Goal: Task Accomplishment & Management: Complete application form

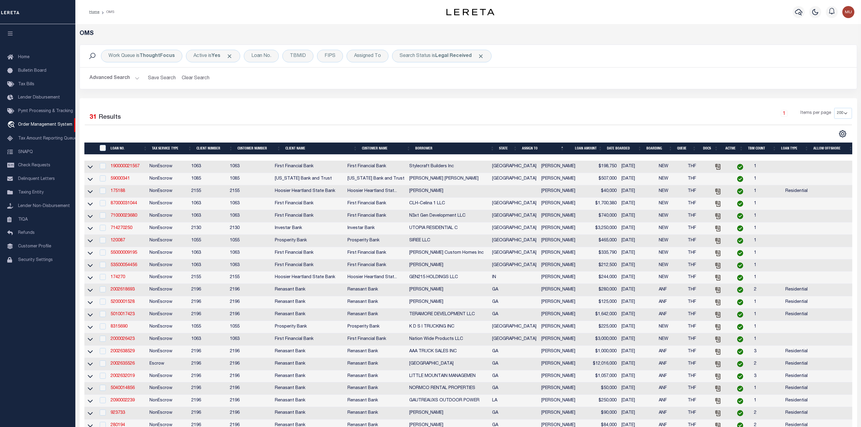
select select "200"
click at [461, 59] on div "Search Status is Legal Received" at bounding box center [441, 56] width 99 height 13
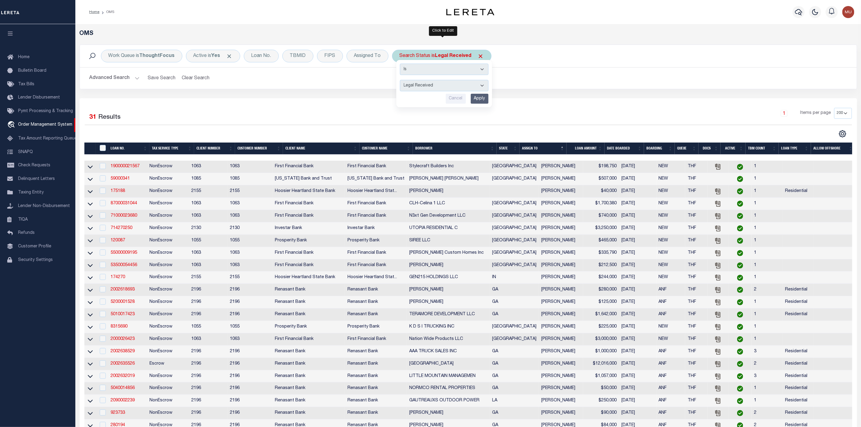
click at [442, 86] on select "Automated Search Bad Parcel Complete Duplicate Parcel High Dollar Reporting In …" at bounding box center [444, 85] width 89 height 11
click at [401, 80] on select "Automated Search Bad Parcel Complete Duplicate Parcel High Dollar Reporting In …" at bounding box center [444, 85] width 89 height 11
click at [428, 89] on select "Automated Search Bad Parcel Complete Duplicate Parcel High Dollar Reporting In …" at bounding box center [444, 85] width 89 height 11
select select "IP"
click at [401, 80] on select "Automated Search Bad Parcel Complete Duplicate Parcel High Dollar Reporting In …" at bounding box center [444, 85] width 89 height 11
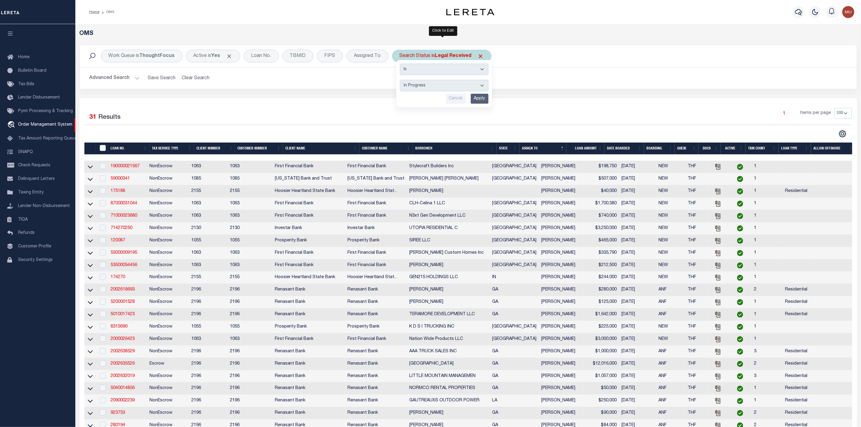
click at [477, 99] on input "Apply" at bounding box center [479, 99] width 18 height 10
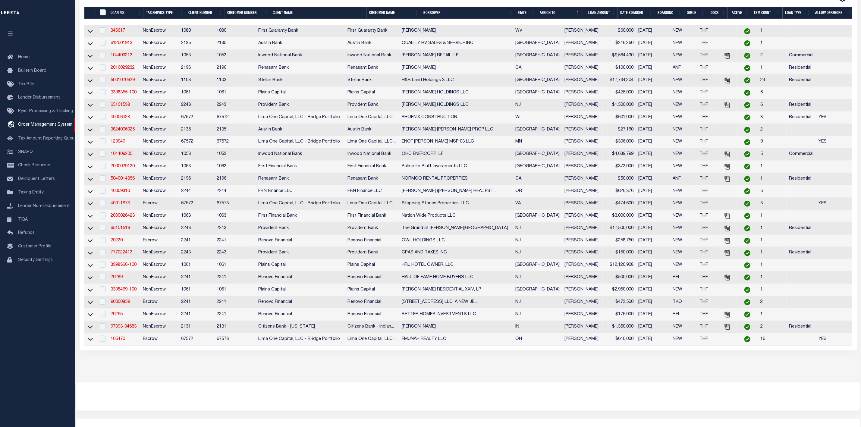
scroll to position [174, 0]
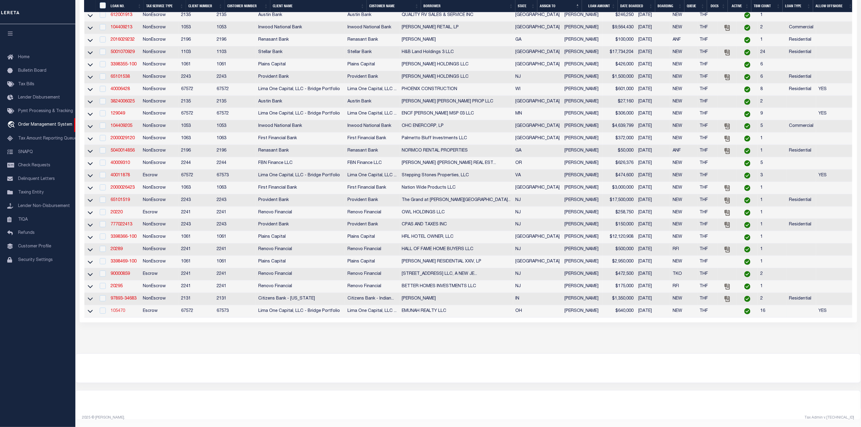
click at [118, 309] on link "105470" at bounding box center [118, 311] width 14 height 4
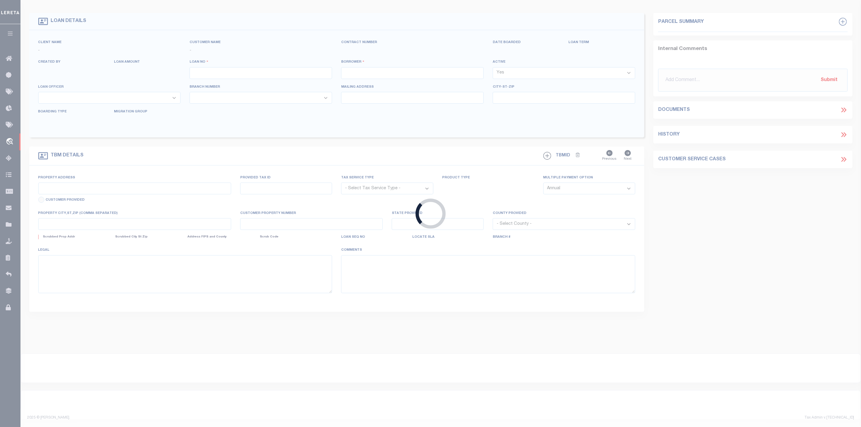
type input "105470"
type input "EMUNAH REALTY LLC"
select select
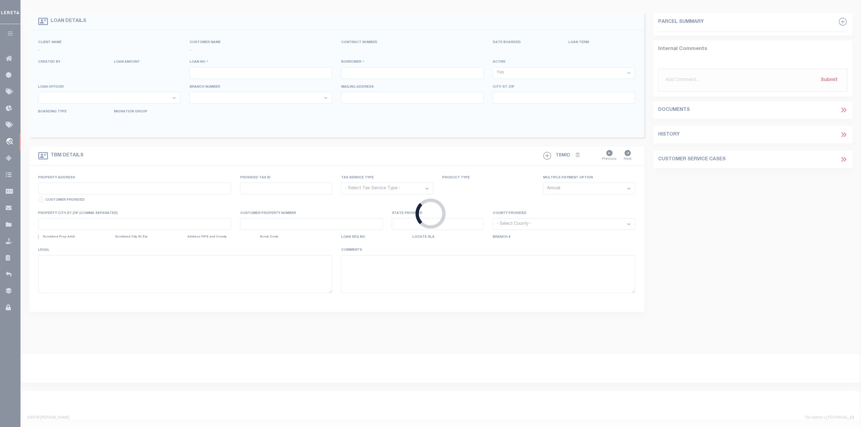
select select
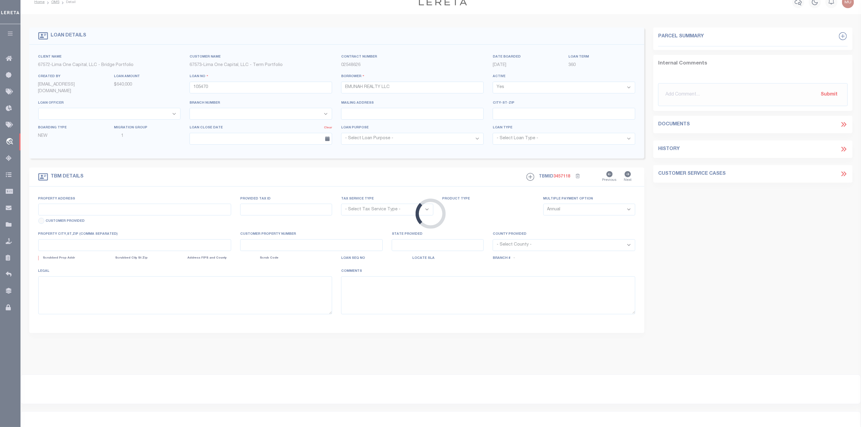
type input "4555-4557 EAST 4TH STREET"
radio input "true"
select select "Escrow"
select select
type input "DAYTON OH 45431"
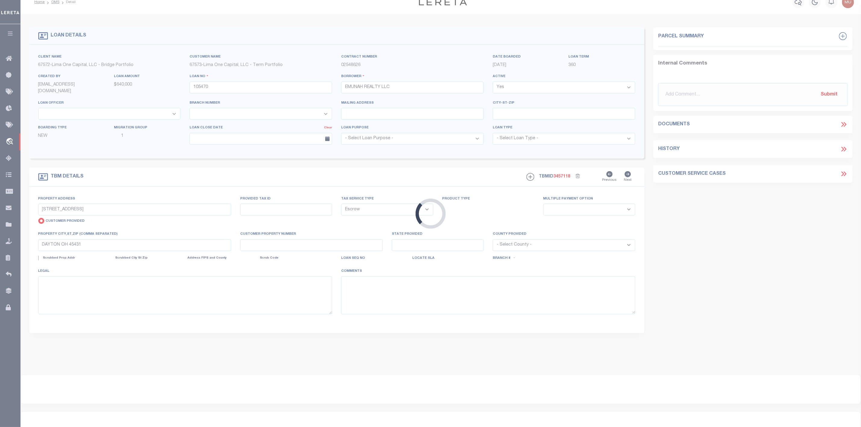
type input "105470-1"
type input "OH"
type textarea "COLLECTOR: ENTITY: PARCEL: 0"
type textarea "Compare"
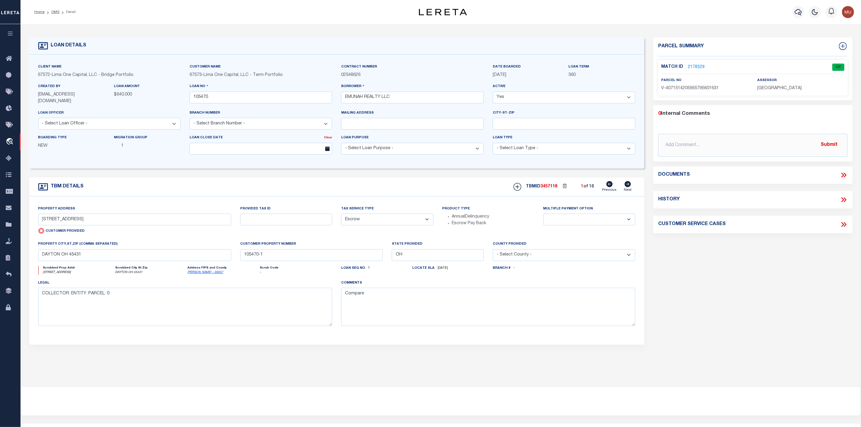
click at [691, 68] on link "2178329" at bounding box center [695, 67] width 17 height 6
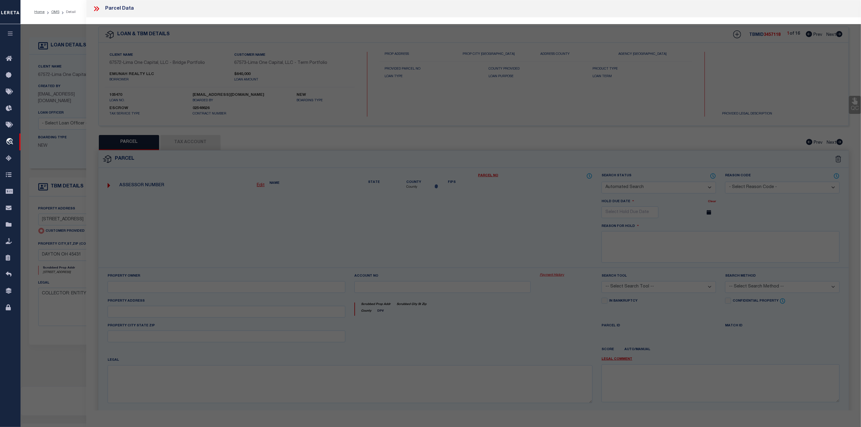
checkbox input "false"
select select "CP"
select select "AGW"
select select
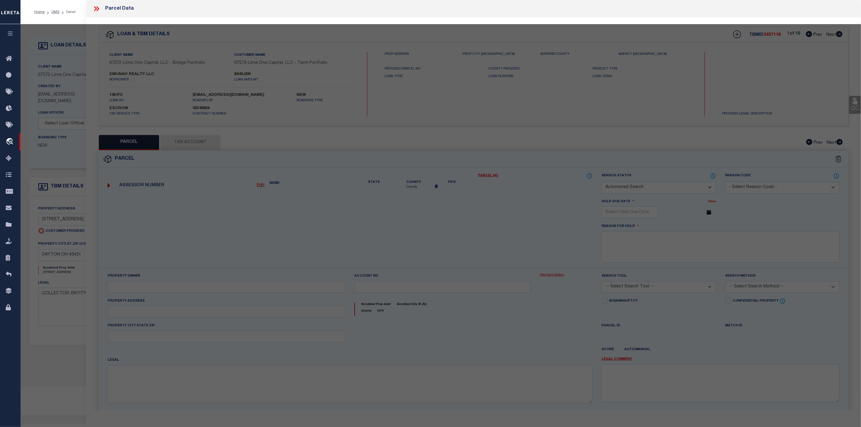
type input "4555-4557 EAST 4TH STREET"
checkbox input "false"
type input "DAYTON OH 45431"
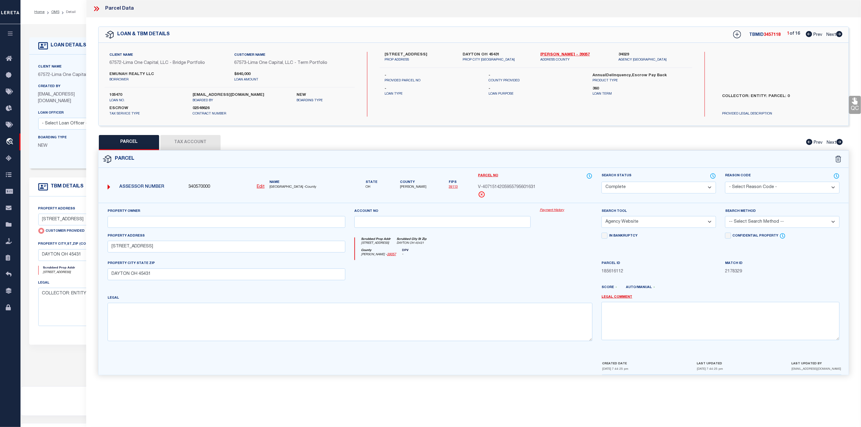
click at [841, 33] on icon at bounding box center [839, 34] width 6 height 6
select select "AS"
select select
checkbox input "false"
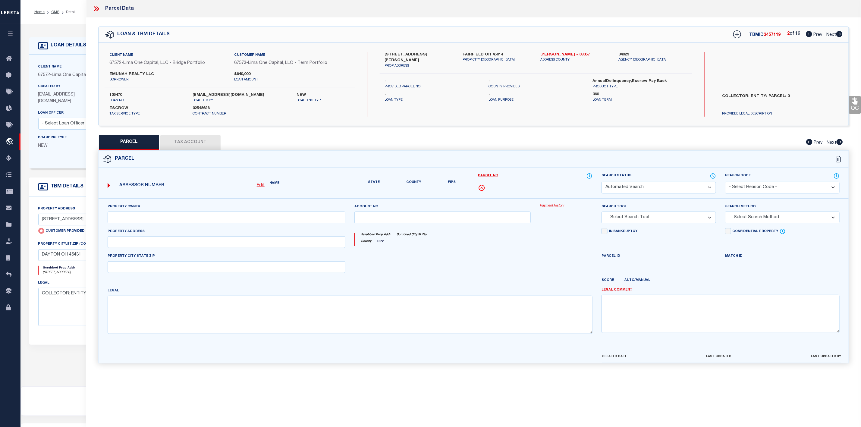
select select "CP"
select select "AGW"
select select
type input "3700 MACK ROAD, UNIT 13"
checkbox input "false"
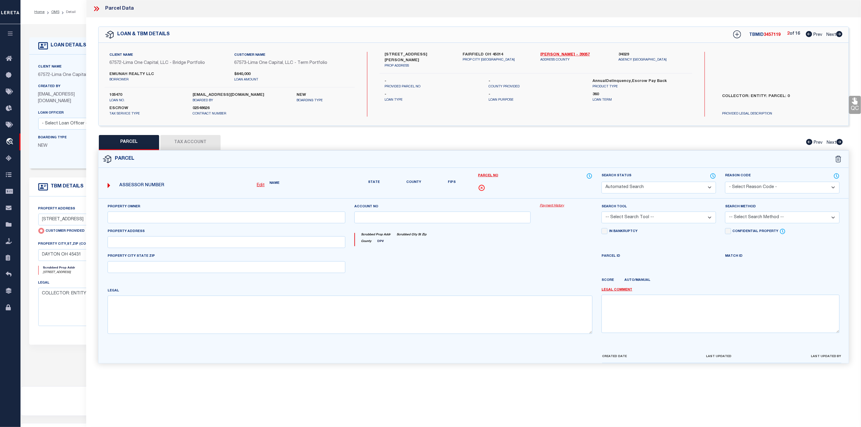
type input "FAIRFIELD OH 45014"
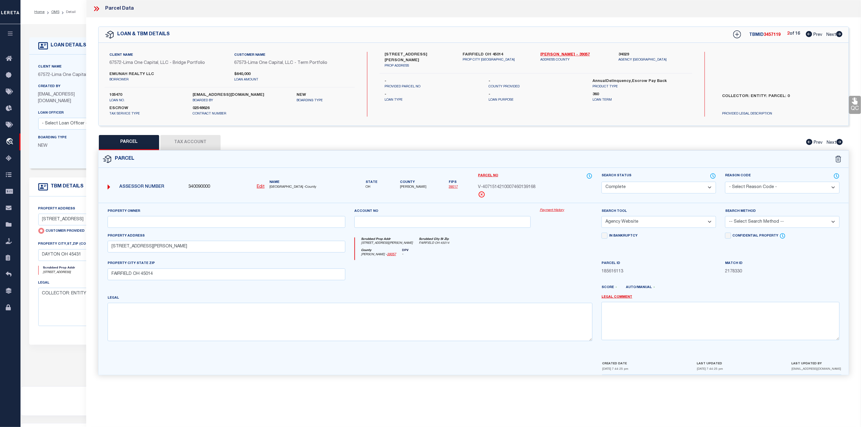
click at [840, 34] on icon at bounding box center [839, 34] width 6 height 6
select select "AS"
select select
checkbox input "false"
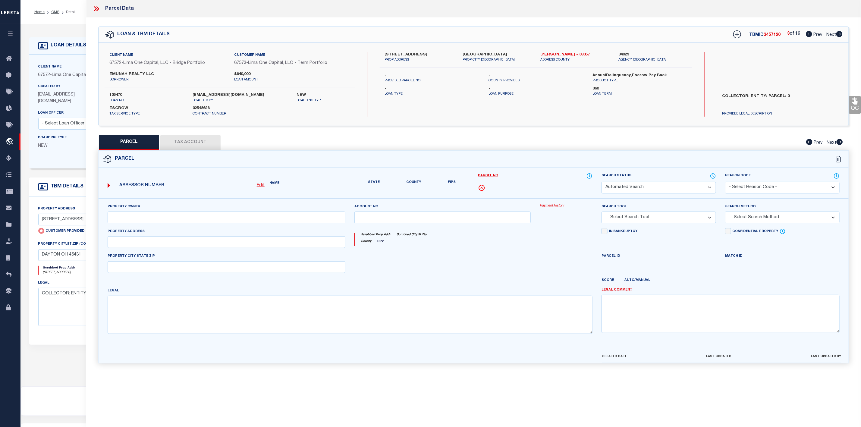
select select "CP"
select select "AGW"
select select
type input "1656 MARS HILL DRIVE, UNIT 12"
checkbox input "false"
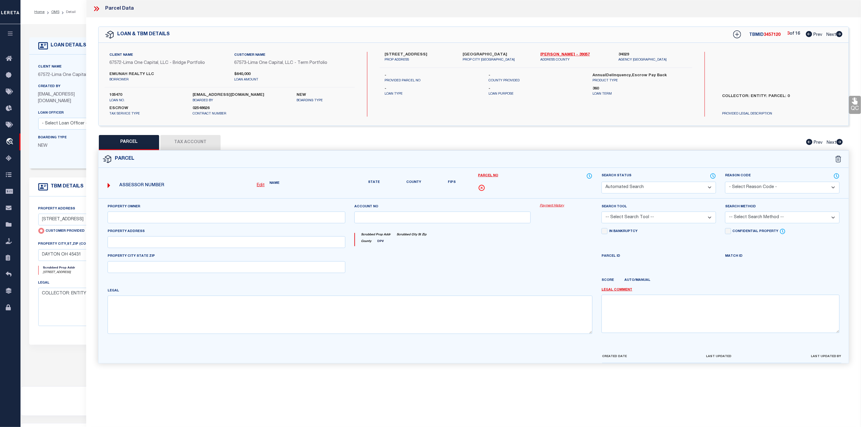
type input "WEST CARROLLTON OH 45449"
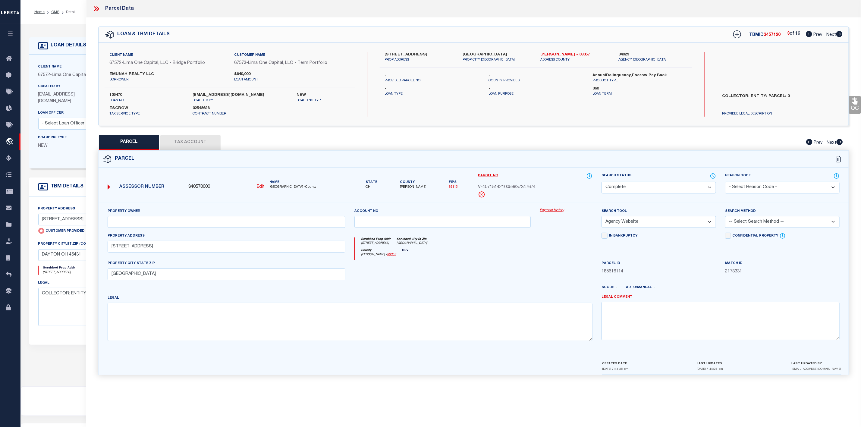
click at [840, 34] on icon at bounding box center [839, 34] width 6 height 6
select select "AS"
select select
checkbox input "false"
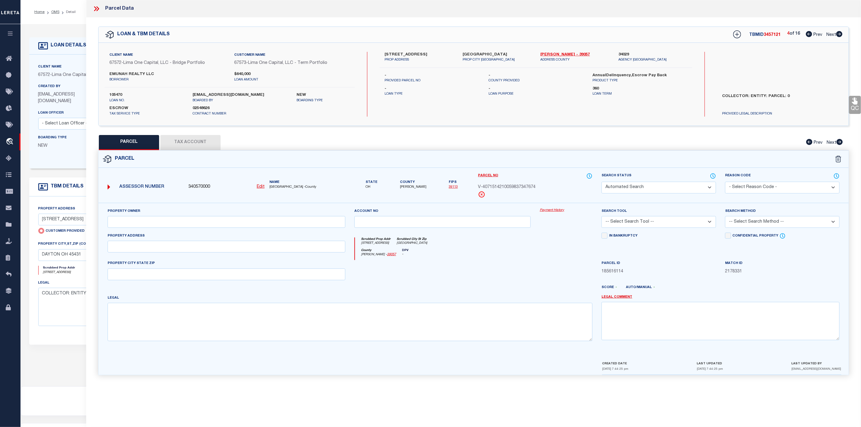
select select "CP"
select select "AGW"
select select
type input "5423 BLUESKY DRIVE, UNIT 7"
checkbox input "false"
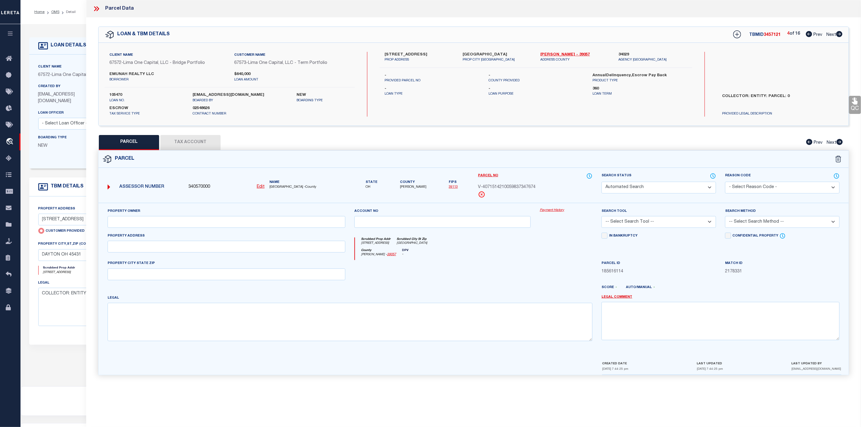
type input "CINCINNATI OH 45247"
click at [840, 34] on icon at bounding box center [839, 34] width 6 height 6
select select "AS"
select select
checkbox input "false"
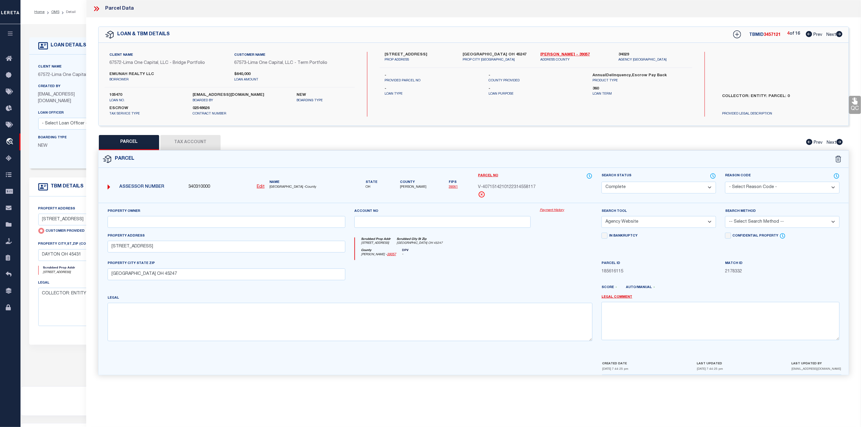
checkbox input "false"
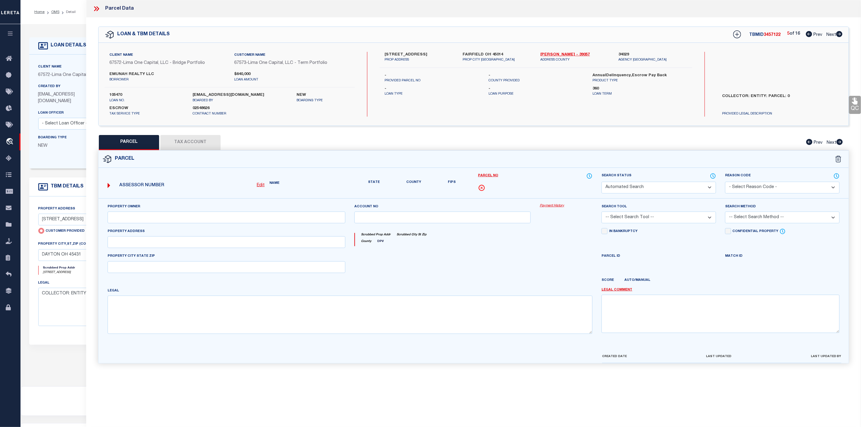
select select "CP"
select select "AGW"
select select
type input "6070 BOYMEL DRIVE, UNIT 3103"
checkbox input "false"
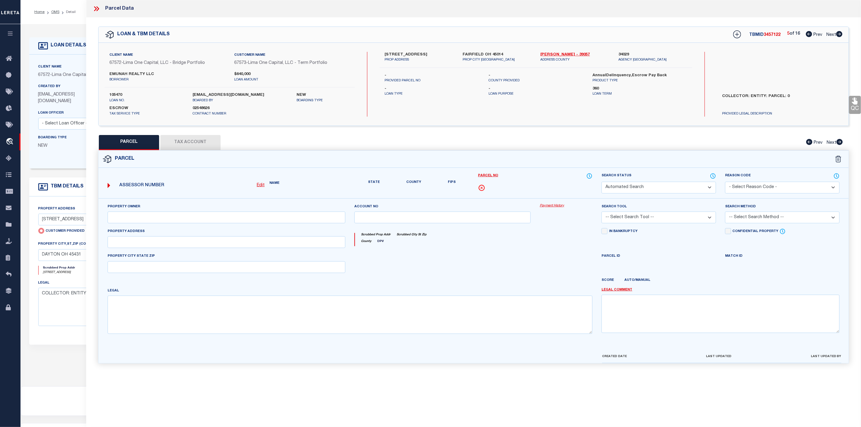
type input "FAIRFIELD OH 45014"
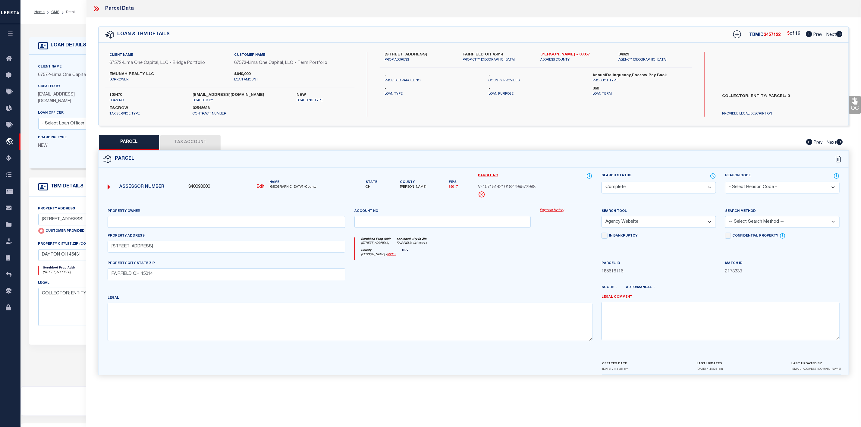
click at [840, 34] on icon at bounding box center [839, 34] width 6 height 6
select select "AS"
select select
checkbox input "false"
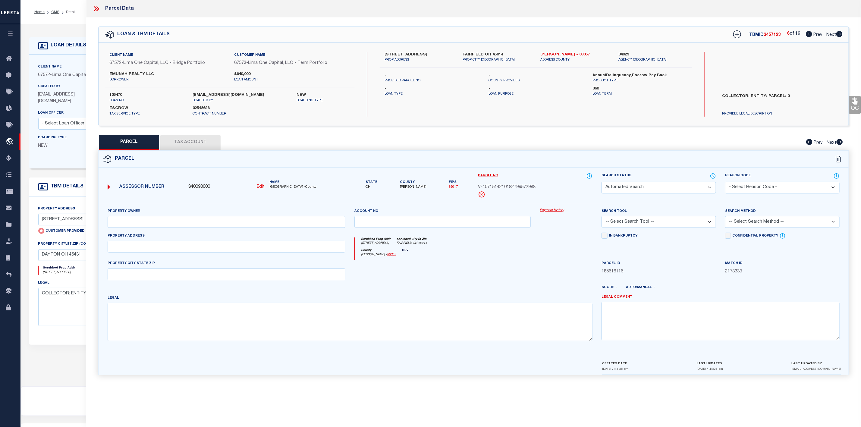
select select "CP"
select select "AGW"
select select
type input "6050 BOYMEL DRIVE, UNIT 1304"
checkbox input "false"
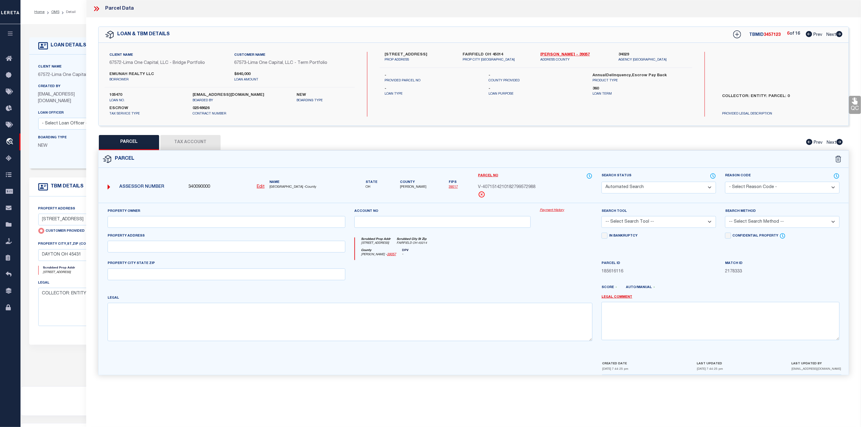
type input "FAIRFIELD OH 45014"
click at [840, 34] on icon at bounding box center [839, 34] width 6 height 6
select select "AS"
select select
checkbox input "false"
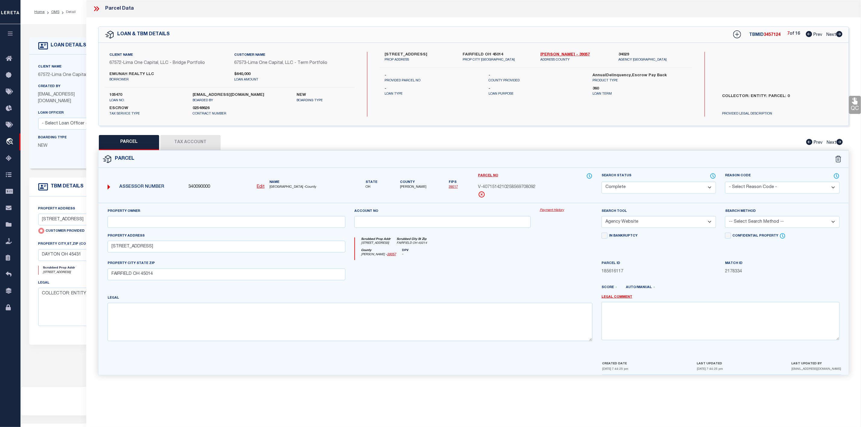
checkbox input "false"
select select "CP"
select select "AGW"
select select
type input "6070 BOYMEL DRIVE, UNIT 3303"
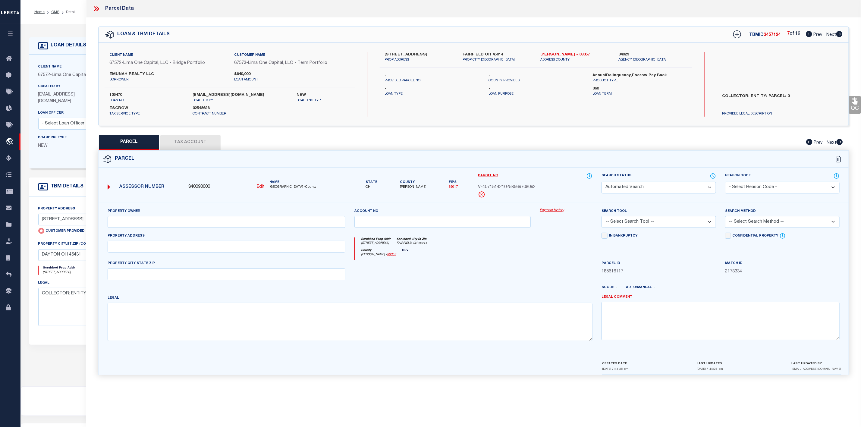
checkbox input "false"
type input "FAIRFIELD OH 45014"
click at [840, 34] on icon at bounding box center [839, 34] width 6 height 6
select select "AS"
select select
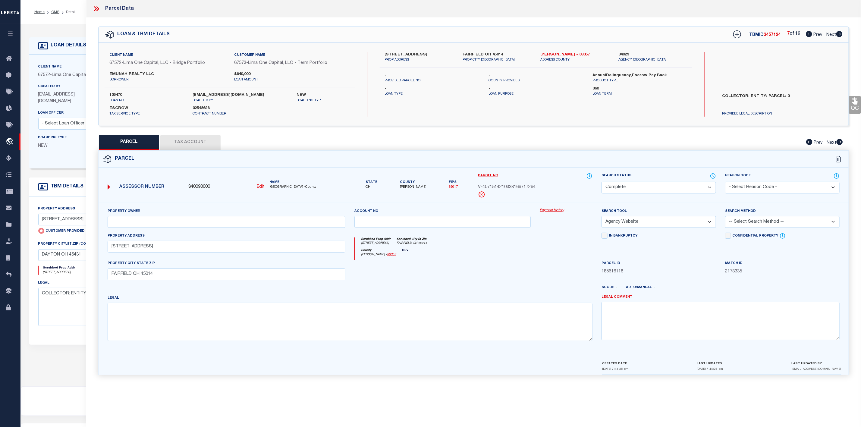
checkbox input "false"
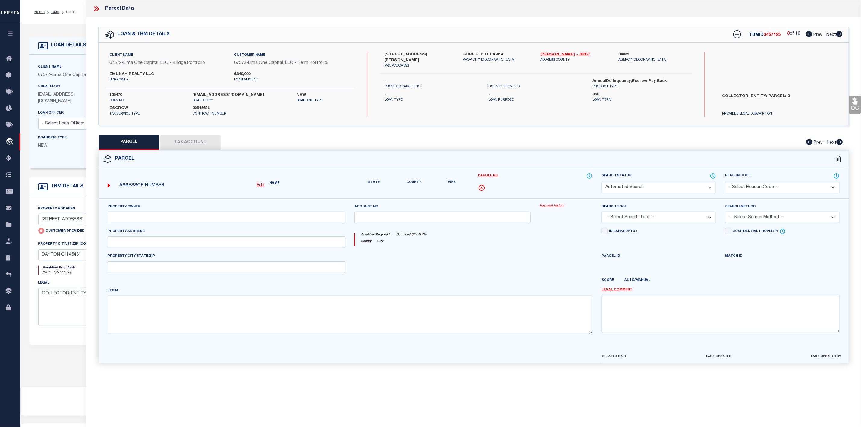
select select "CP"
select select "AGW"
select select
type input "3635 KOHN DRIVE, UNIT 4304"
checkbox input "false"
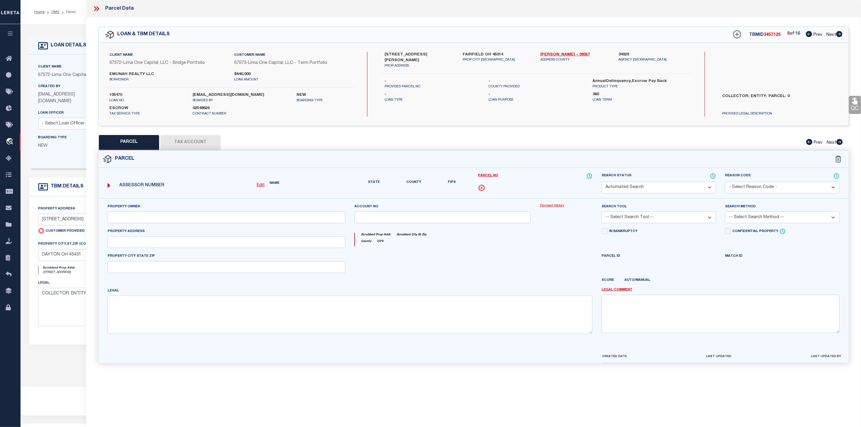
type input "FAIRFIELD OH 45014"
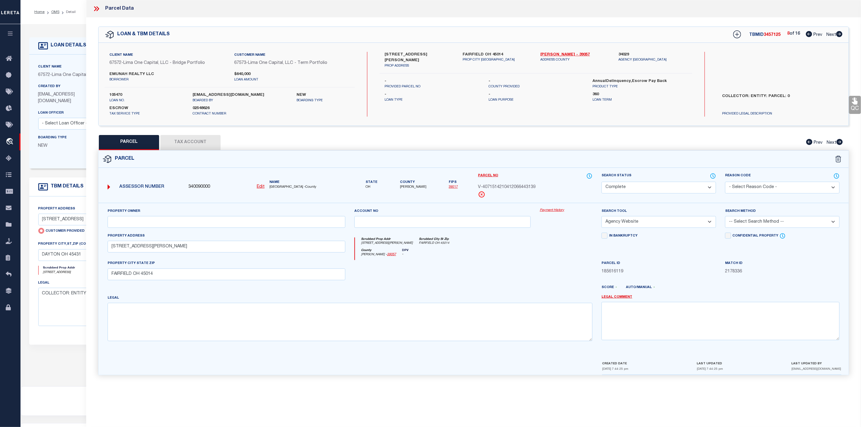
click at [840, 34] on icon at bounding box center [839, 34] width 6 height 6
select select "AS"
select select
checkbox input "false"
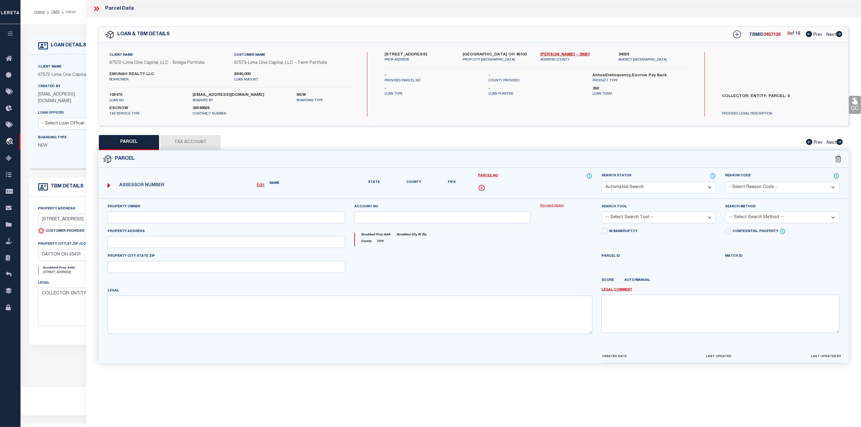
select select "CP"
select select "AGW"
select select
type input "4587 NORTHRIDGE DRIVE"
checkbox input "false"
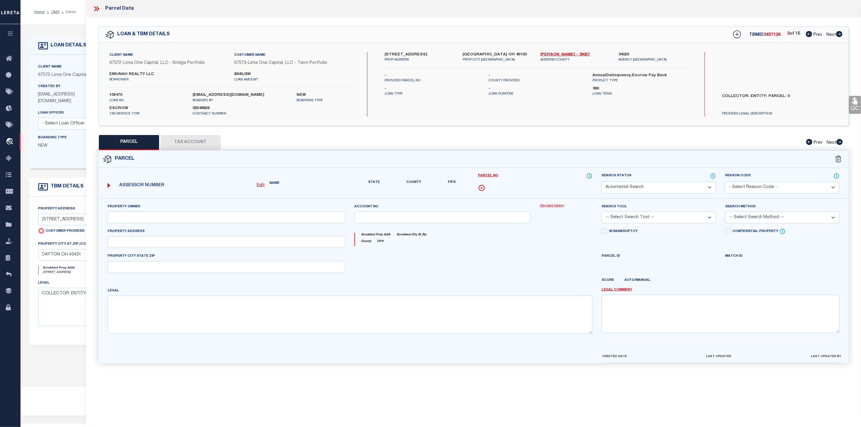
type input "BATAVIA OH 45103"
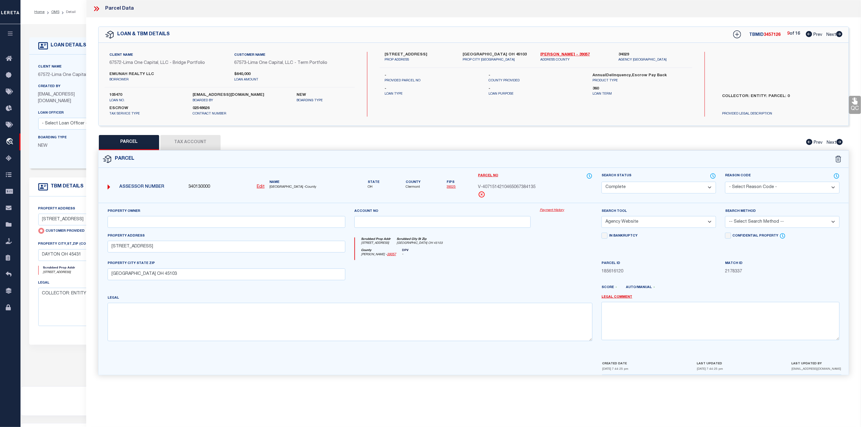
click at [840, 34] on icon at bounding box center [839, 34] width 6 height 6
select select "AS"
select select
checkbox input "false"
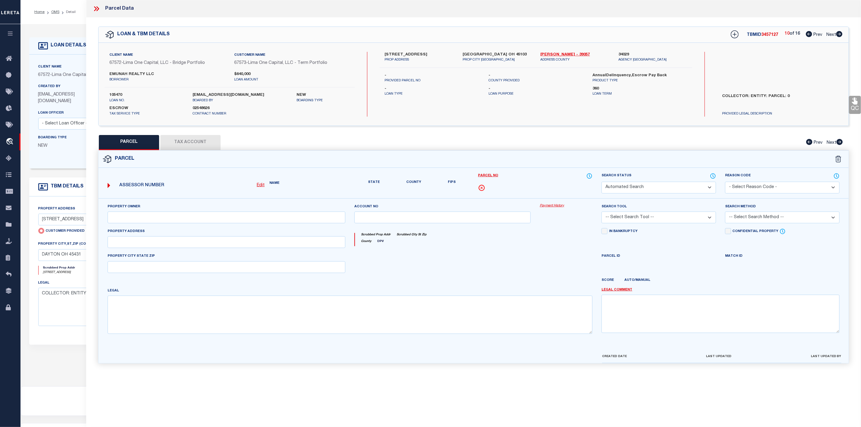
select select "CP"
select select "AGW"
select select
type input "4587 NORTHRIDGE DRIVE"
checkbox input "false"
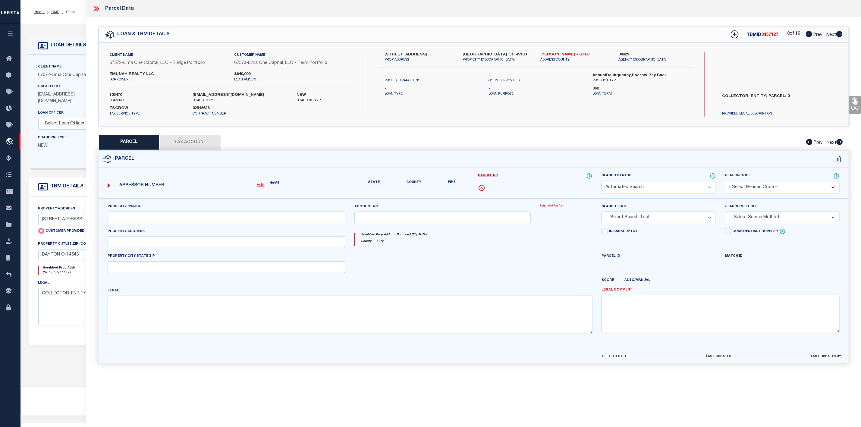
type input "BATAVIA OH 45103"
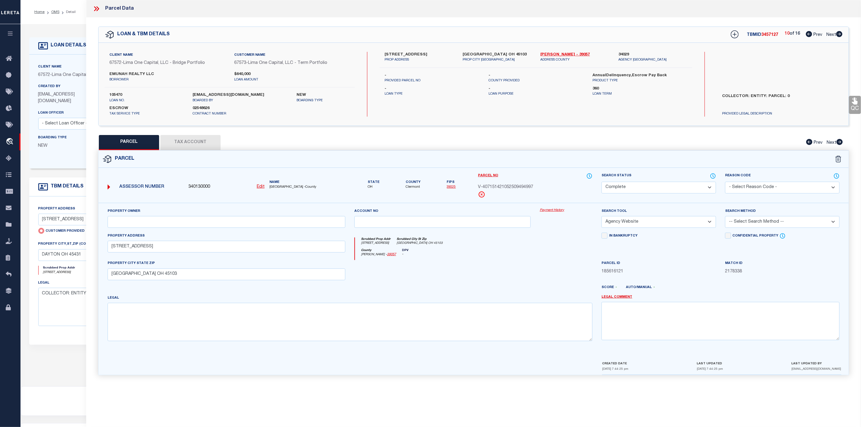
click at [840, 34] on icon at bounding box center [839, 34] width 6 height 6
select select "AS"
select select
checkbox input "false"
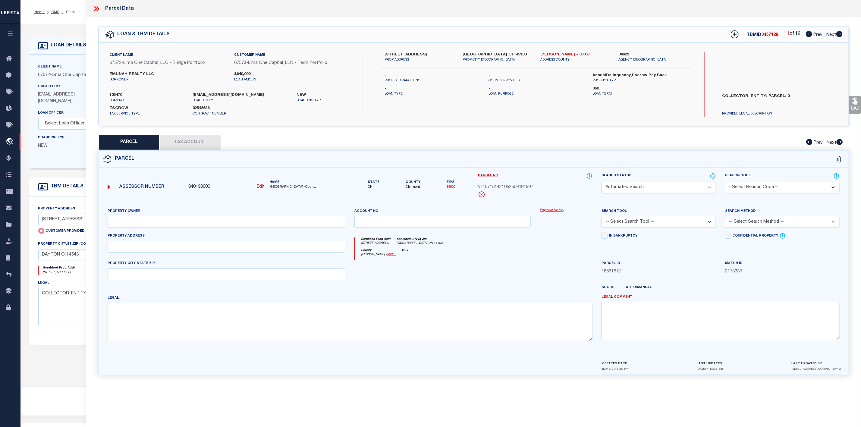
select select "CP"
select select "AGW"
select select
type input "4521 NEW MARKET COURT"
checkbox input "false"
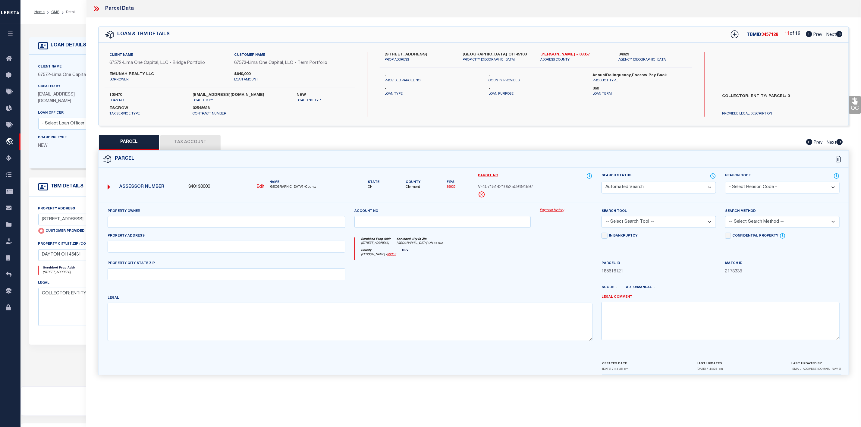
type input "BATAVIA OH 45103"
click at [840, 34] on icon at bounding box center [839, 34] width 6 height 6
select select "AS"
select select
checkbox input "false"
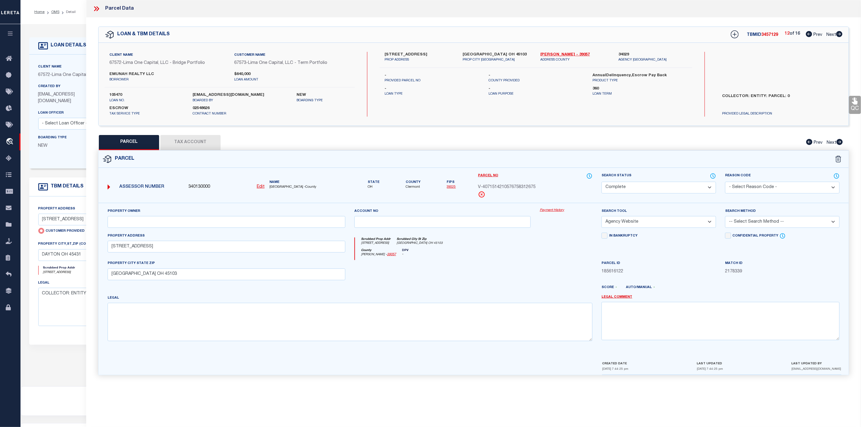
checkbox input "false"
select select "CP"
select select "AGW"
select select
type input "4521 NEW MARKET COURT"
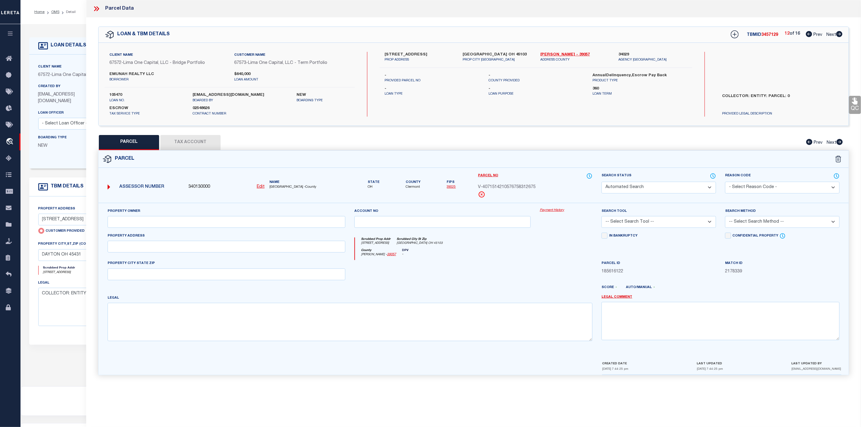
checkbox input "false"
type input "BATAVIA OH 45103"
click at [840, 34] on icon at bounding box center [839, 34] width 6 height 6
select select "AS"
select select
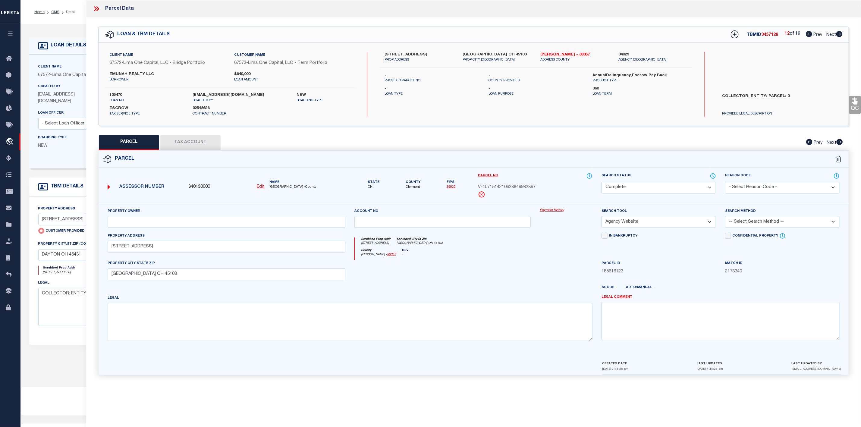
checkbox input "false"
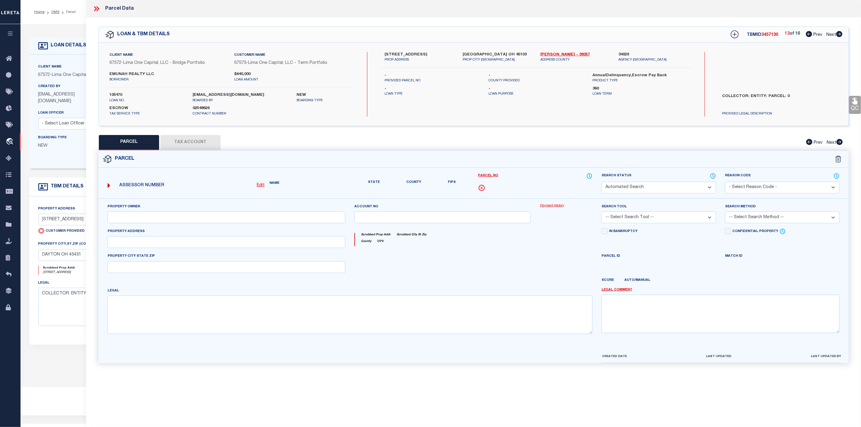
select select "CP"
select select "AGW"
select select
type input "4583 MIDDLECOURT DRIVE"
checkbox input "false"
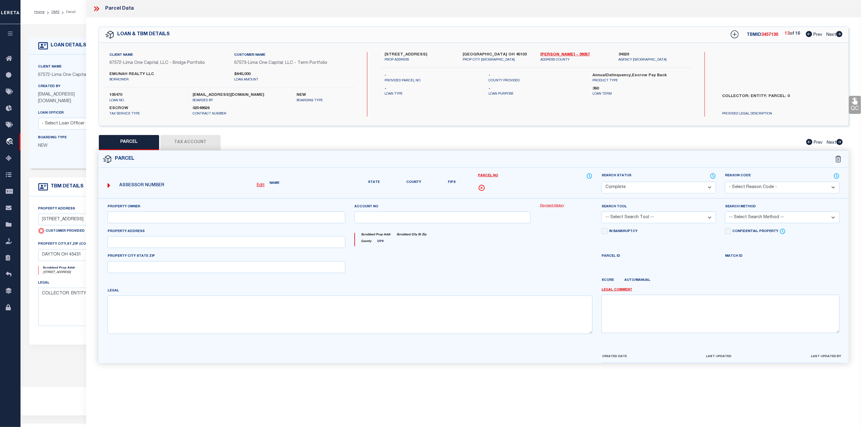
type input "BATAVIA OH 45103"
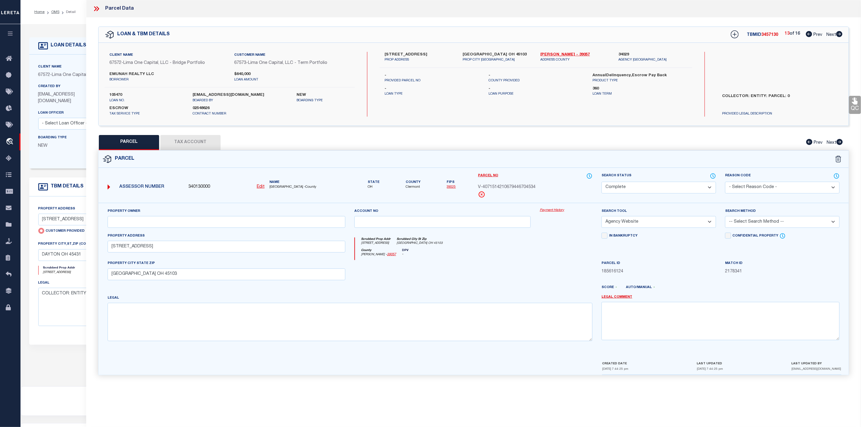
click at [840, 34] on icon at bounding box center [839, 34] width 6 height 6
select select "AS"
select select
checkbox input "false"
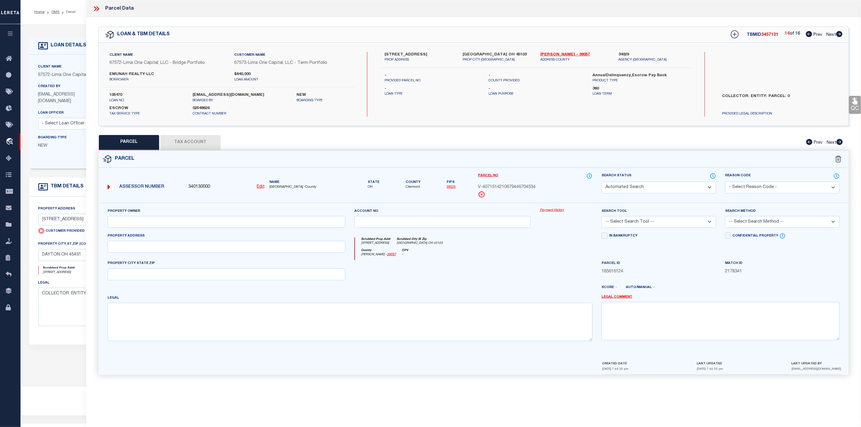
select select "CP"
select select "AGW"
select select
type input "1584 GELHOT DRIVE, UNIT 223"
checkbox input "false"
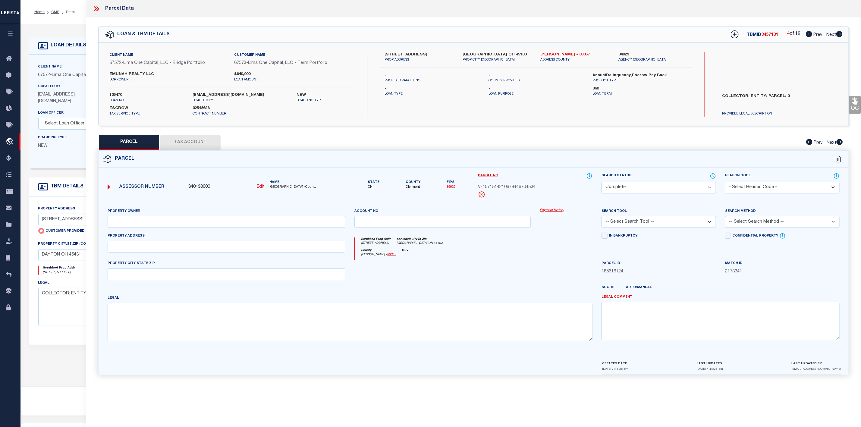
type input "FAIRFIELD OH 45014"
click at [840, 34] on icon at bounding box center [839, 34] width 6 height 6
select select "AS"
select select
checkbox input "false"
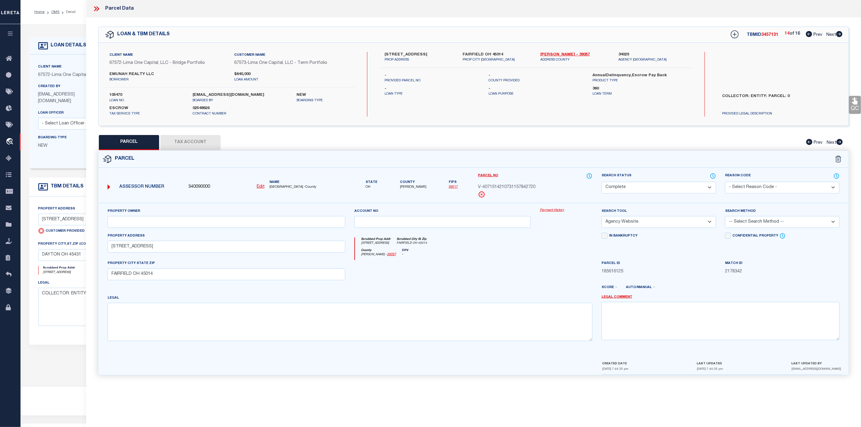
checkbox input "false"
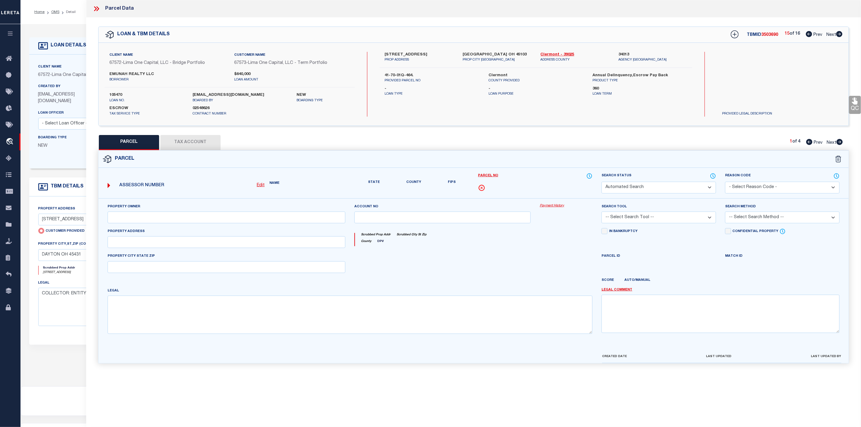
select select "CP"
type input "EMUNAH REALTY LLC"
select select "AGW"
select select "ADD"
type input "4587 NORTHRIDGE DR"
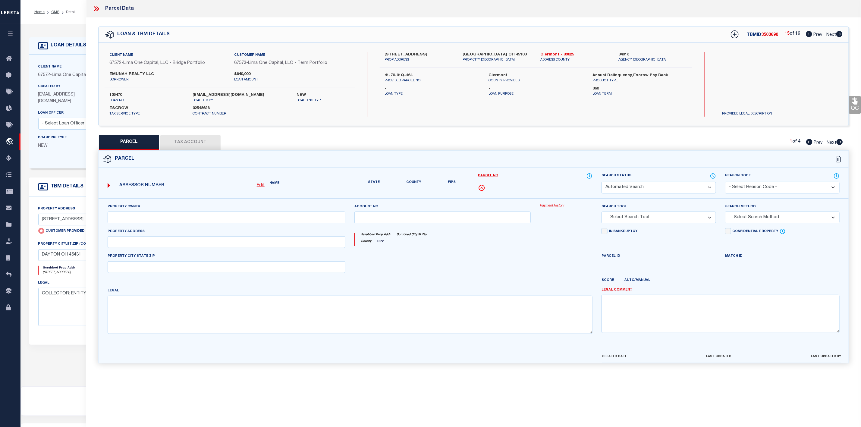
type input "BATAVIA, OH 45103"
type textarea "WILLOWBROOK PHS IV; LOT 464"
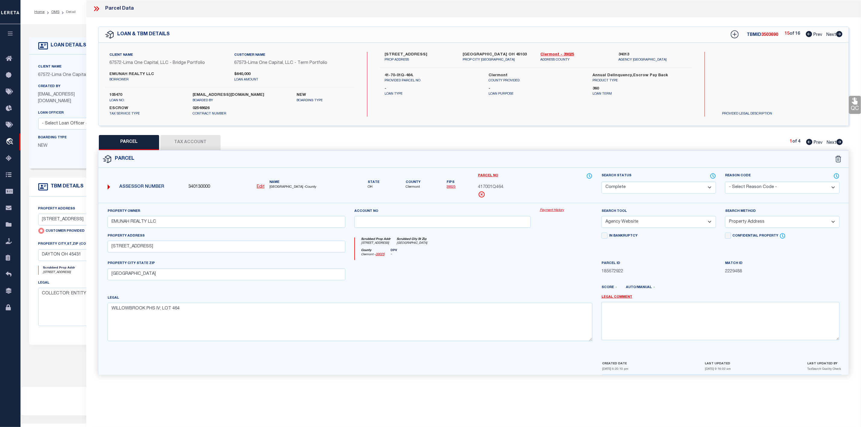
click at [840, 34] on icon at bounding box center [839, 34] width 6 height 6
select select "AS"
select select
checkbox input "false"
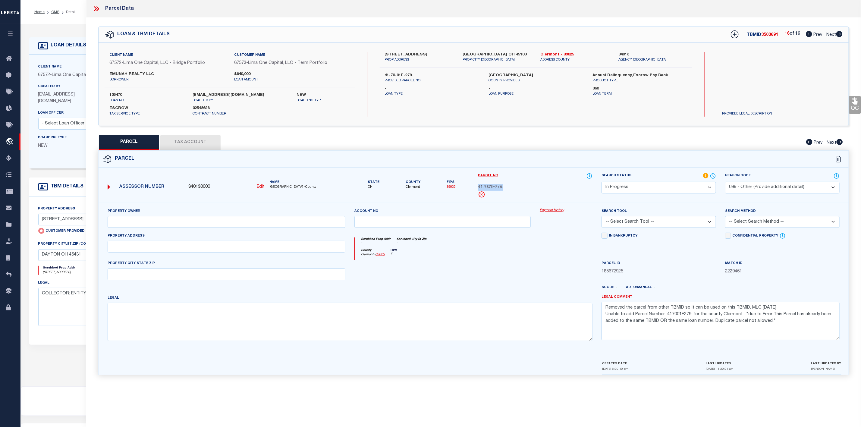
drag, startPoint x: 474, startPoint y: 186, endPoint x: 513, endPoint y: 192, distance: 38.7
click at [513, 192] on div "Parcel No 417001E279." at bounding box center [534, 188] width 123 height 30
copy div "417001E279."
click at [142, 222] on input "text" at bounding box center [227, 222] width 238 height 12
paste input "EMUNAH REALTY LLC"
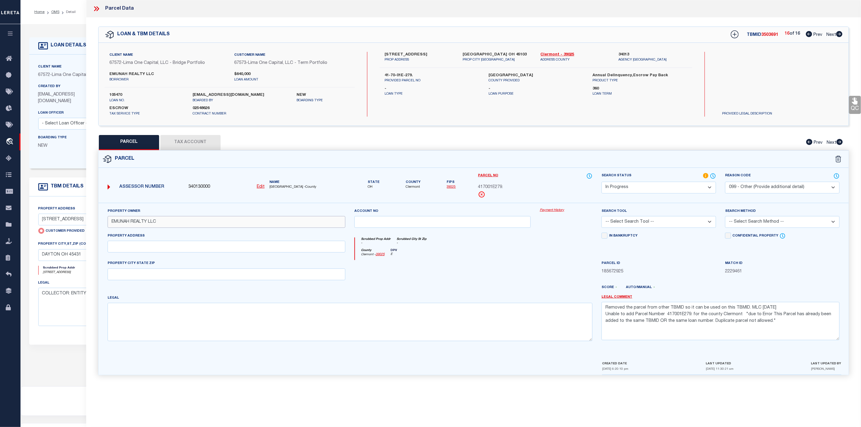
click at [119, 223] on input "EMUNAH REALTY LLC" at bounding box center [227, 222] width 238 height 12
click at [161, 228] on input "EMUNAH REALTY LLC" at bounding box center [227, 222] width 238 height 12
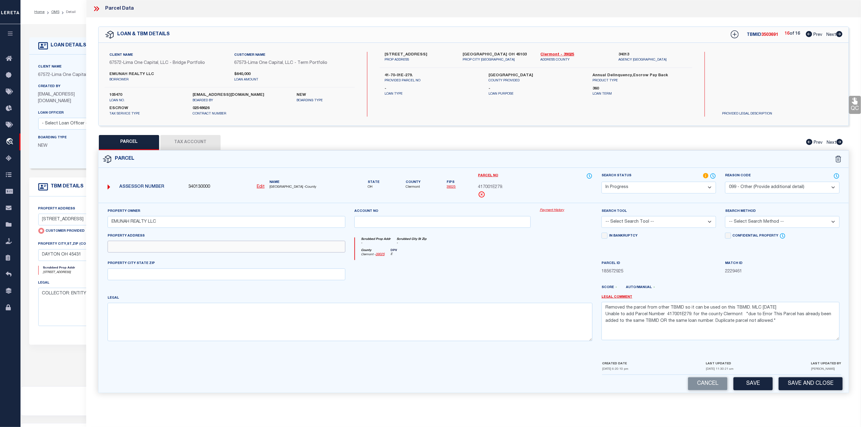
click at [145, 250] on input "text" at bounding box center [227, 247] width 238 height 12
paste input "4521 NEW MARKET CT"
click at [120, 250] on input "4521 NEW MARKET CT" at bounding box center [227, 247] width 238 height 12
click at [166, 250] on input "4521 NEW MARKET CT" at bounding box center [227, 247] width 238 height 12
click at [136, 316] on textarea at bounding box center [350, 322] width 485 height 38
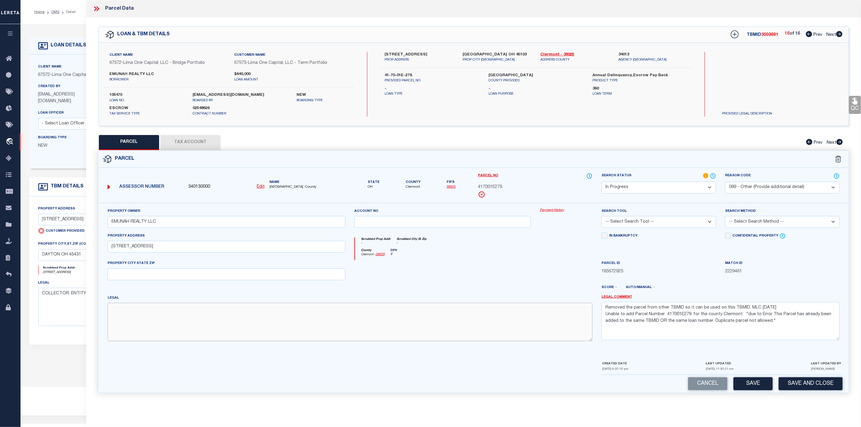
paste textarea "WILLOWBROOK PHS II Legal Desc 2 LOT 279"
drag, startPoint x: 139, startPoint y: 318, endPoint x: 100, endPoint y: 318, distance: 38.3
click at [100, 318] on div "Property Owner EMUNAH REALTY LLC Account no Payment History Search Tool -- Sele…" at bounding box center [473, 282] width 750 height 158
click at [120, 310] on textarea "WILLOWBROOK PHS II LOT 279" at bounding box center [350, 322] width 485 height 38
click at [118, 319] on textarea "WILLOWBROOK PHS II LOT 279" at bounding box center [350, 322] width 485 height 38
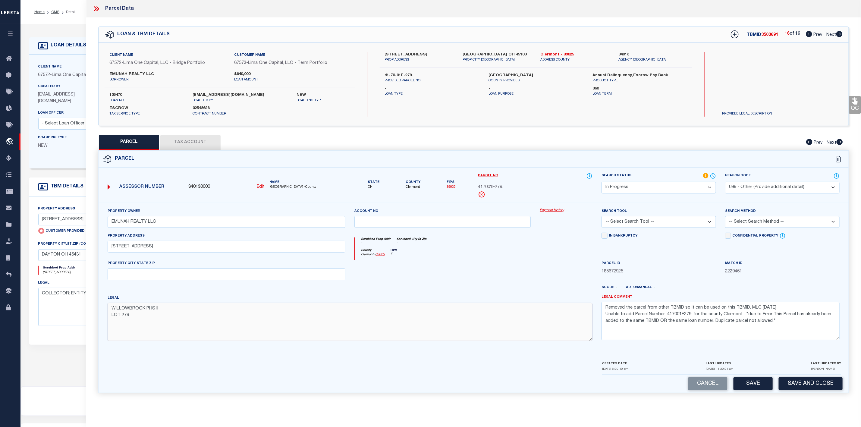
click at [143, 322] on textarea "WILLOWBROOK PHS II LOT 279" at bounding box center [350, 322] width 485 height 38
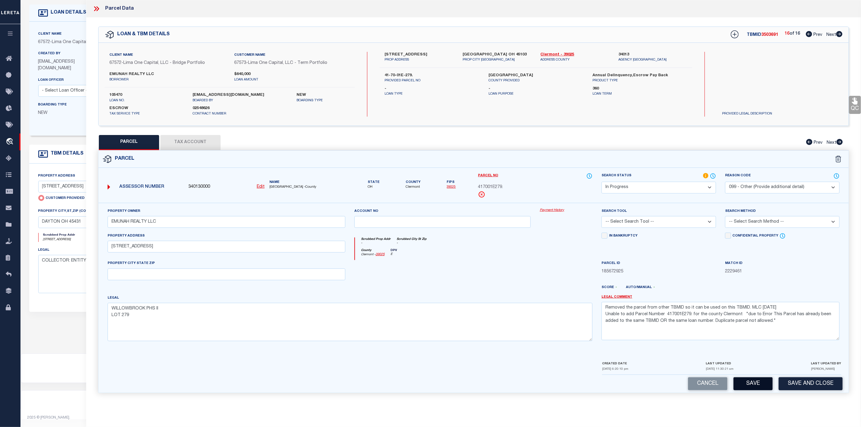
click at [751, 386] on button "Save" at bounding box center [752, 383] width 39 height 13
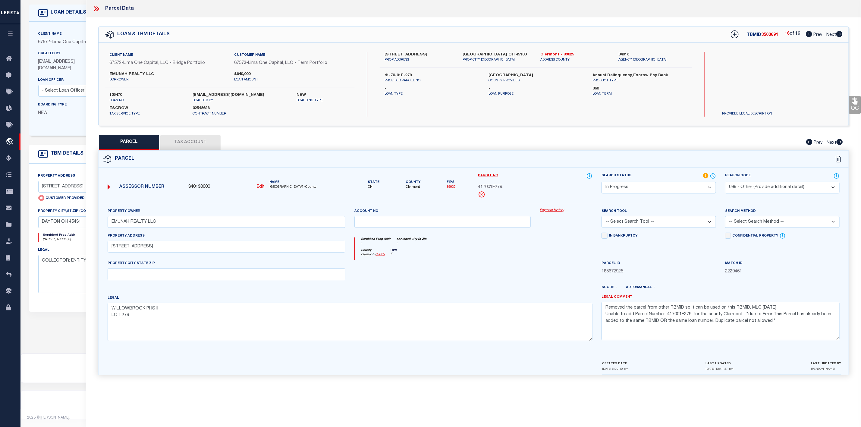
click at [202, 142] on button "Tax Account" at bounding box center [190, 142] width 60 height 15
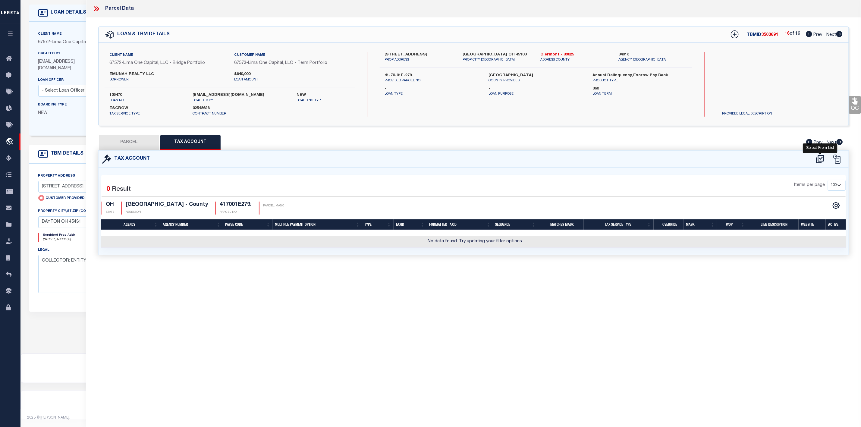
click at [817, 162] on icon at bounding box center [820, 159] width 10 height 10
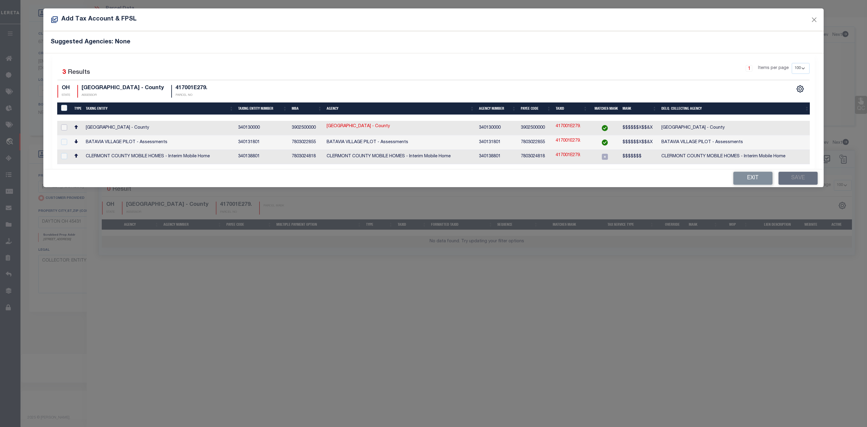
click at [62, 127] on input "checkbox" at bounding box center [64, 127] width 6 height 6
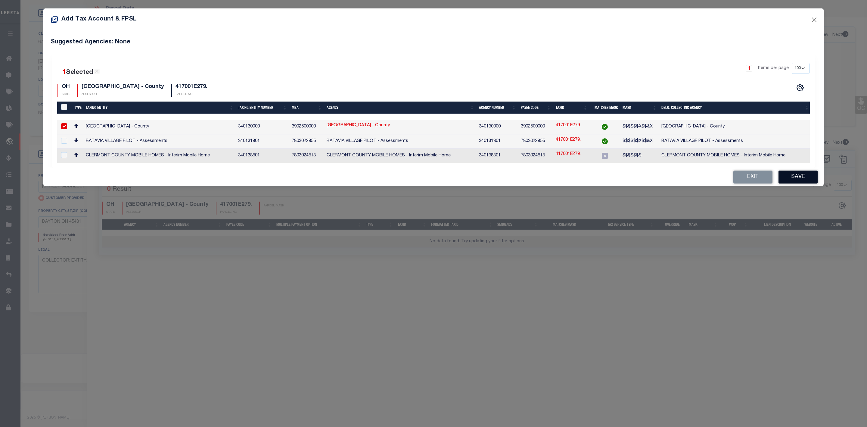
click at [802, 179] on button "Save" at bounding box center [798, 176] width 39 height 13
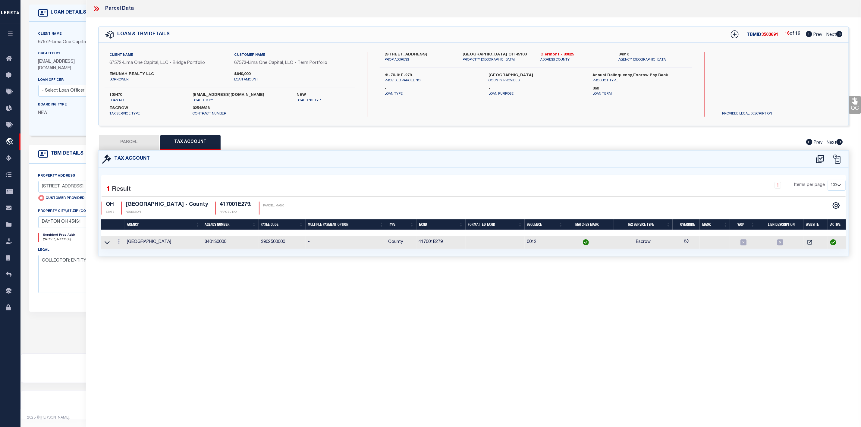
click at [136, 147] on button "PARCEL" at bounding box center [129, 142] width 60 height 15
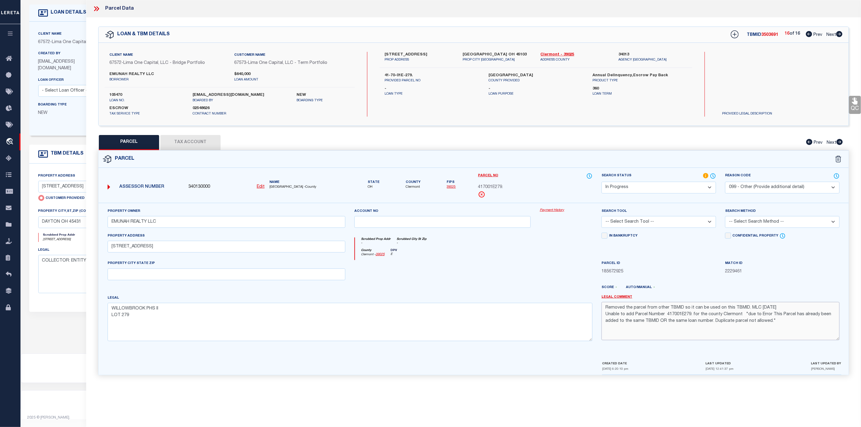
drag, startPoint x: 796, startPoint y: 324, endPoint x: 593, endPoint y: 310, distance: 203.2
click at [593, 310] on div "Property Owner EMUNAH REALTY LLC Account no Payment History Search Tool -- Sele…" at bounding box center [473, 277] width 741 height 138
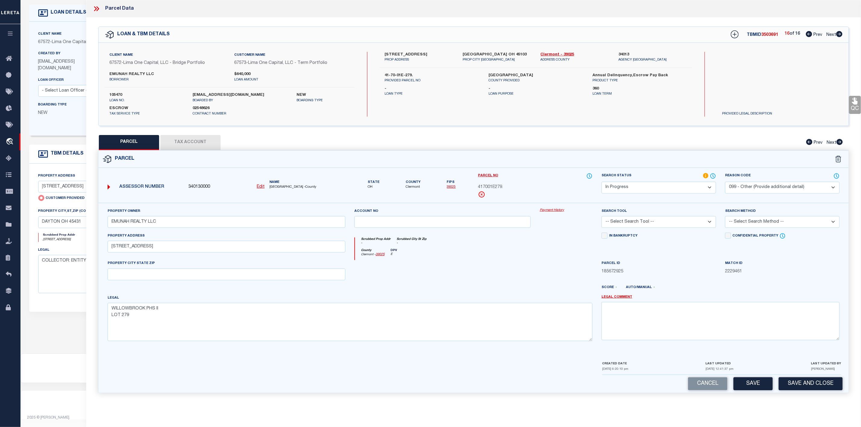
click at [661, 221] on select "-- Select Search Tool -- 3rd Party Website Agency File Agency Website ATLS CNV-…" at bounding box center [658, 222] width 114 height 12
click at [601, 218] on select "-- Select Search Tool -- 3rd Party Website Agency File Agency Website ATLS CNV-…" at bounding box center [658, 222] width 114 height 12
click at [761, 224] on select "-- Select Search Method -- Property Address Legal Liability Info Provided" at bounding box center [782, 222] width 114 height 12
click at [725, 218] on select "-- Select Search Method -- Property Address Legal Liability Info Provided" at bounding box center [782, 222] width 114 height 12
click at [672, 193] on select "Automated Search Bad Parcel Complete Duplicate Parcel High Dollar Reporting In …" at bounding box center [658, 188] width 114 height 12
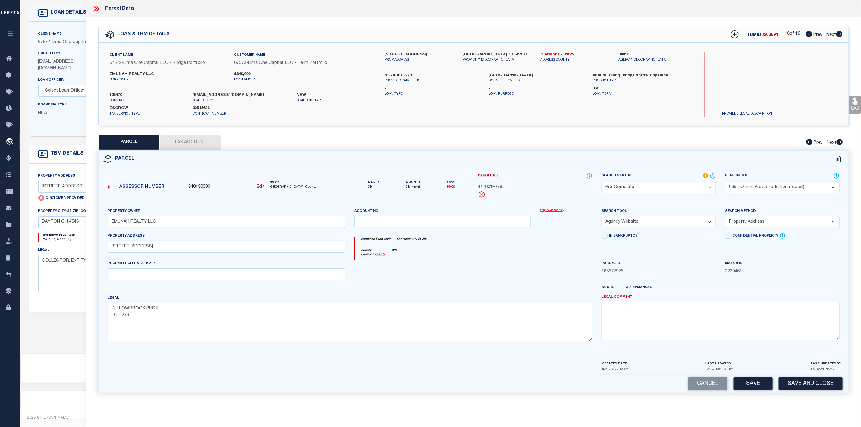
click at [601, 182] on select "Automated Search Bad Parcel Complete Duplicate Parcel High Dollar Reporting In …" at bounding box center [658, 188] width 114 height 12
click at [754, 388] on button "Save" at bounding box center [752, 383] width 39 height 13
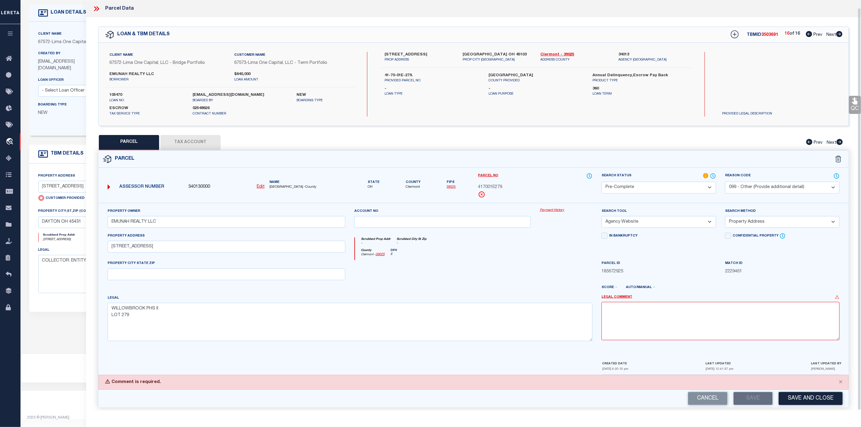
scroll to position [8, 0]
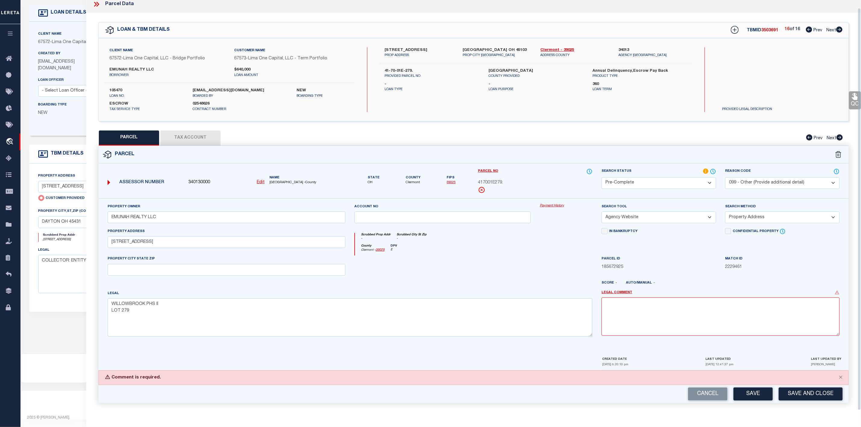
click at [735, 177] on select "- Select Reason Code - 099 - Other (Provide additional detail) ACT - Agency Cha…" at bounding box center [782, 183] width 114 height 12
click at [725, 177] on select "- Select Reason Code - 099 - Other (Provide additional detail) ACT - Agency Cha…" at bounding box center [782, 183] width 114 height 12
click at [746, 388] on button "Save" at bounding box center [752, 393] width 39 height 13
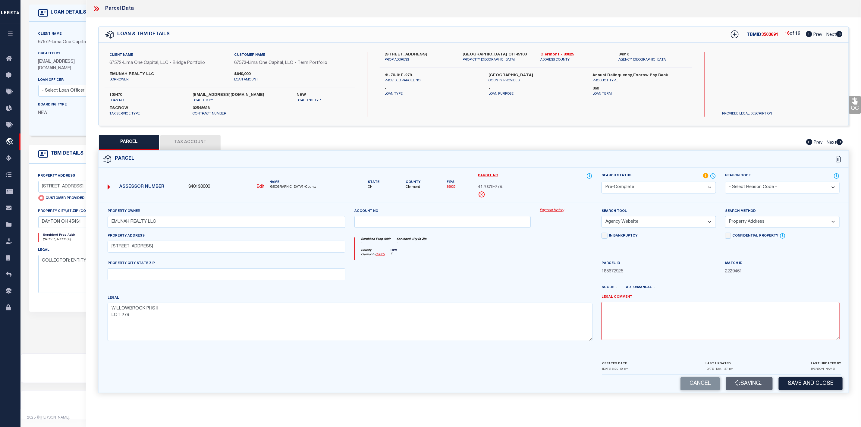
scroll to position [0, 0]
click at [742, 385] on button "Save" at bounding box center [752, 383] width 39 height 13
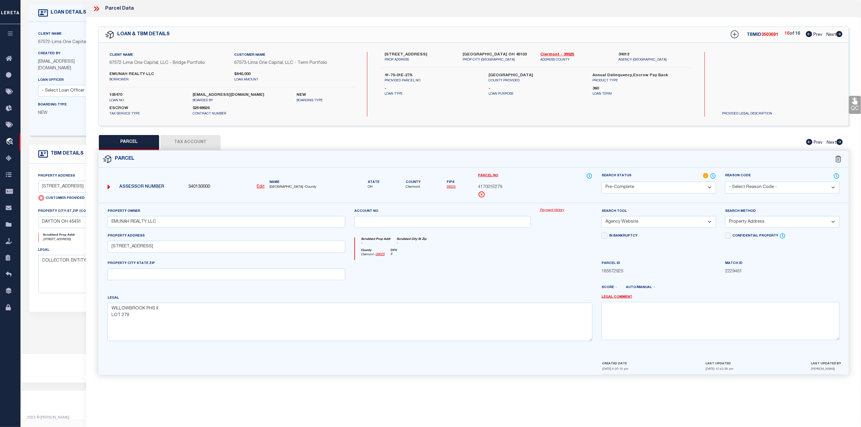
click at [767, 34] on span "3503691" at bounding box center [769, 35] width 17 height 4
copy span "3503691"
click at [117, 94] on label "105470" at bounding box center [146, 95] width 74 height 6
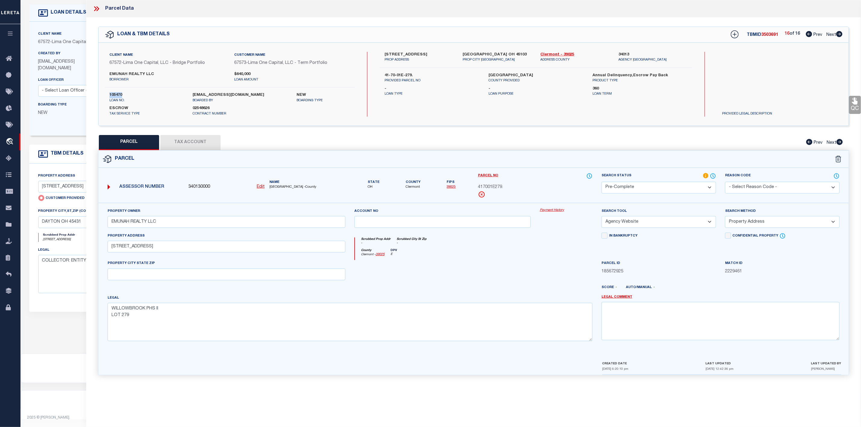
copy label "105470"
click at [413, 188] on span "Clermont" at bounding box center [412, 187] width 15 height 5
copy span "Clermont"
drag, startPoint x: 508, startPoint y: 186, endPoint x: 476, endPoint y: 189, distance: 32.3
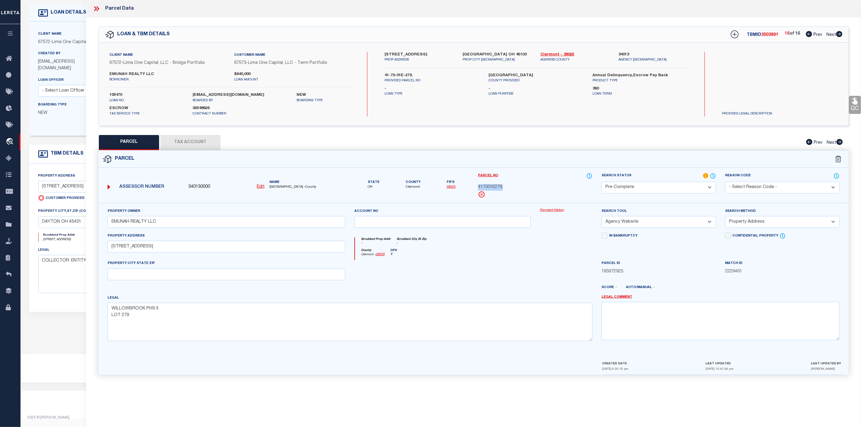
click at [476, 189] on div "Parcel No 417001E279." at bounding box center [534, 188] width 123 height 30
copy span "417001E279."
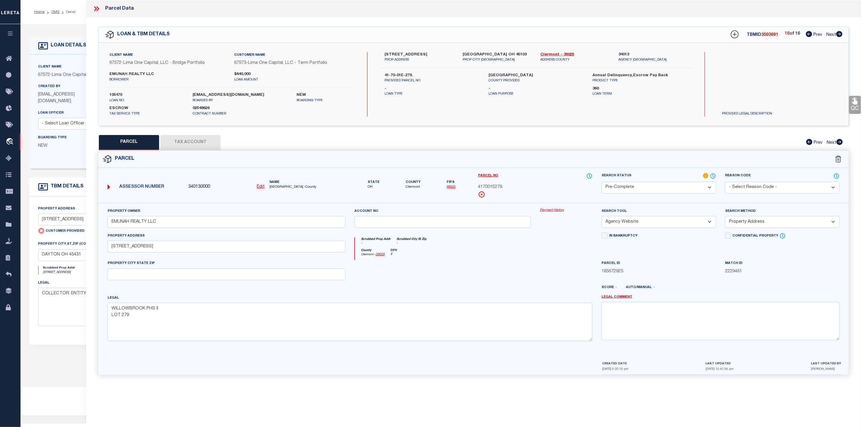
click at [97, 11] on icon at bounding box center [97, 8] width 3 height 5
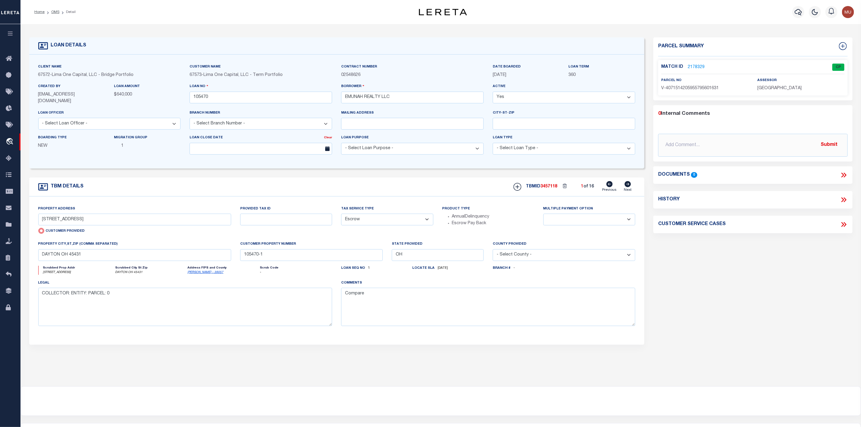
click at [54, 8] on ol "Home OMS Detail" at bounding box center [55, 12] width 51 height 13
click at [54, 13] on link "OMS" at bounding box center [55, 12] width 8 height 4
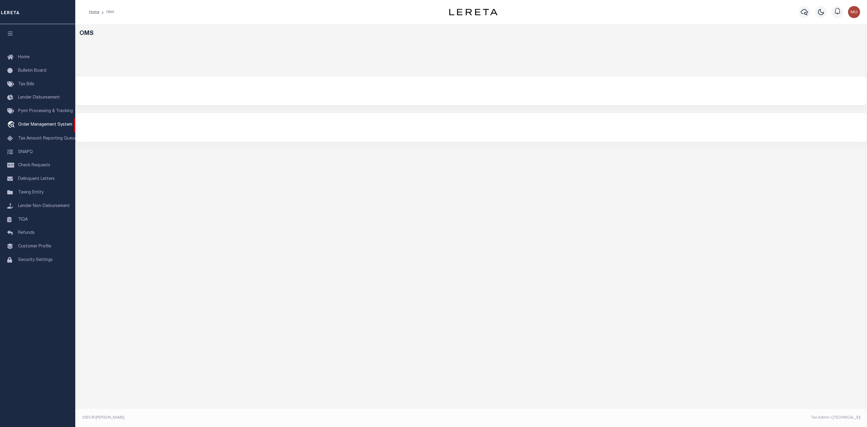
select select "200"
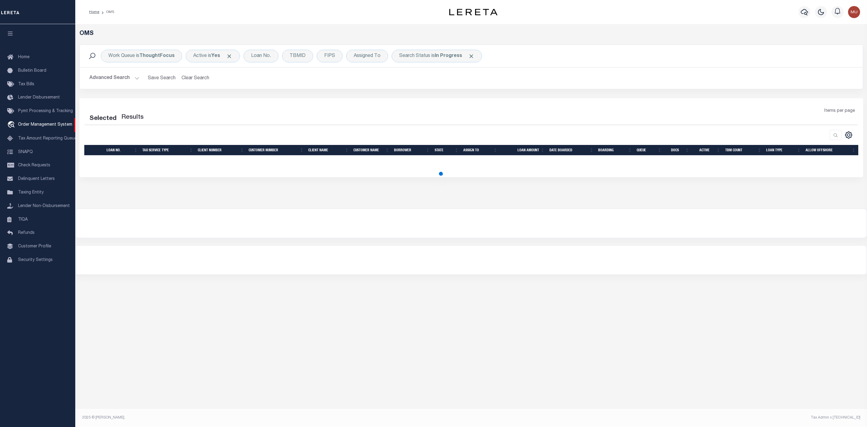
select select "200"
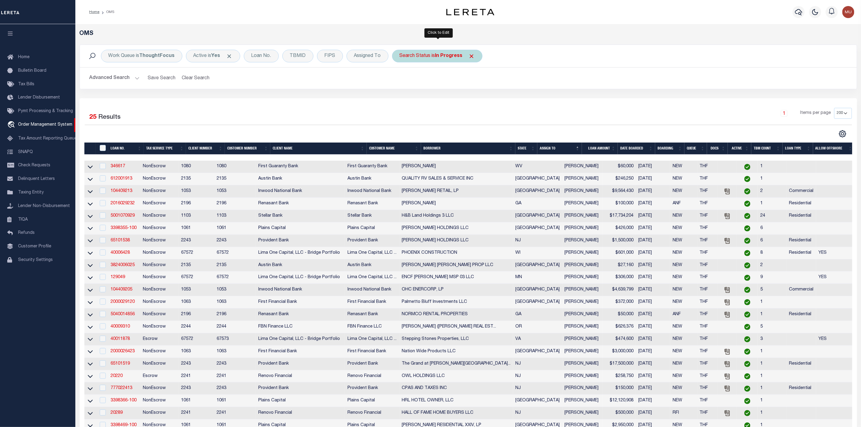
click at [445, 62] on div "Search Status is In Progress" at bounding box center [437, 56] width 90 height 13
click at [433, 96] on div "Cancel Apply" at bounding box center [444, 99] width 89 height 10
click at [436, 89] on select "Automated Search Bad Parcel Complete Duplicate Parcel High Dollar Reporting In …" at bounding box center [444, 85] width 89 height 11
select select "RD"
click at [401, 80] on select "Automated Search Bad Parcel Complete Duplicate Parcel High Dollar Reporting In …" at bounding box center [444, 85] width 89 height 11
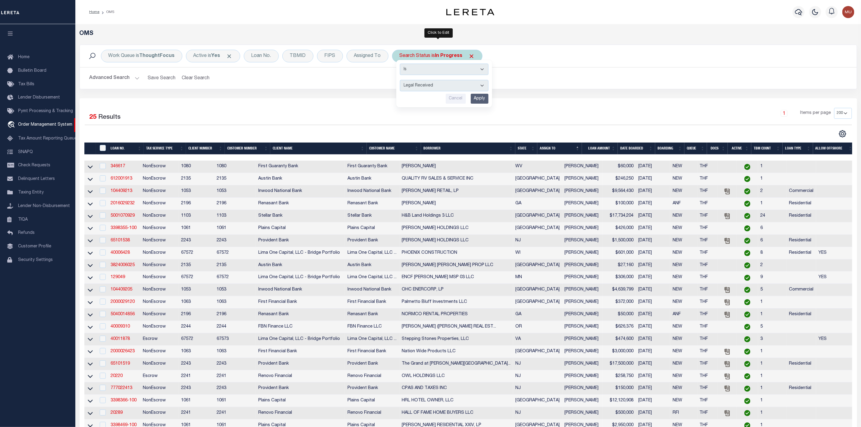
click at [482, 102] on input "Apply" at bounding box center [479, 99] width 18 height 10
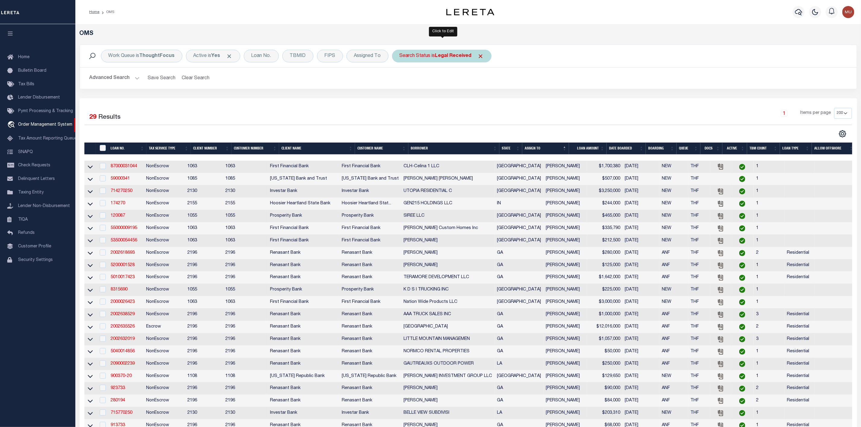
click at [437, 58] on b "Legal Received" at bounding box center [453, 56] width 36 height 5
select select "RD"
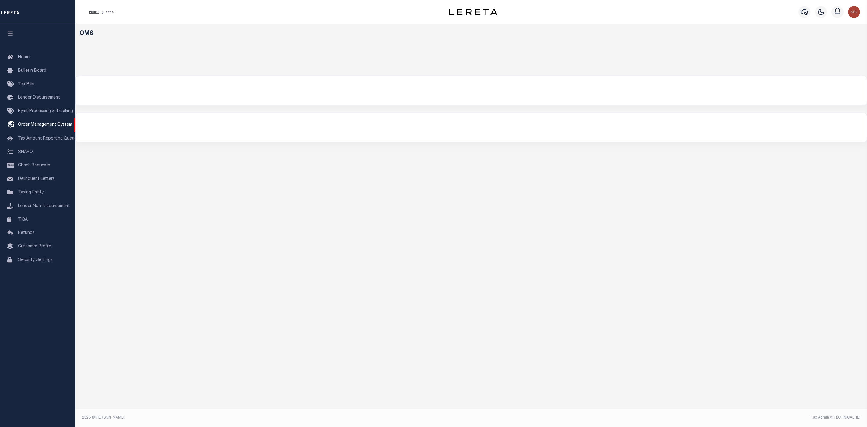
select select "200"
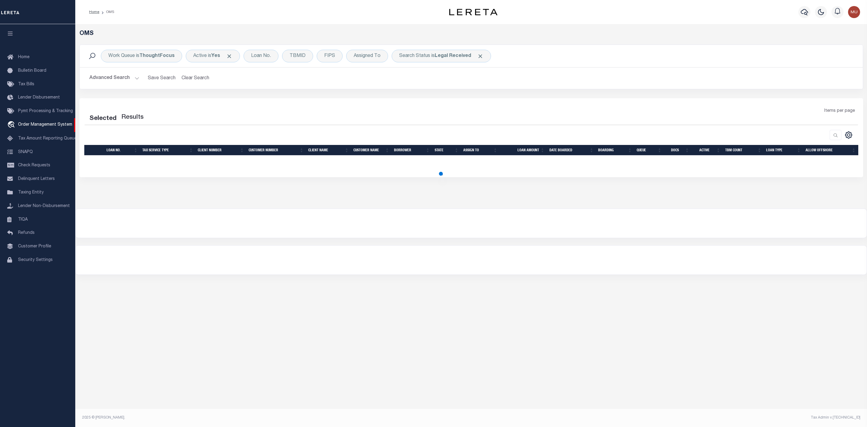
select select "200"
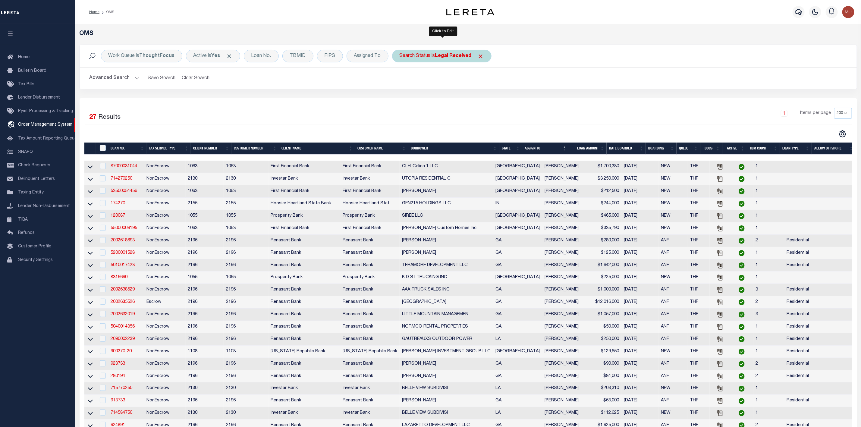
click at [423, 62] on div "Search Status is Legal Received" at bounding box center [441, 56] width 99 height 13
click at [412, 87] on select "Automated Search Bad Parcel Complete Duplicate Parcel High Dollar Reporting In …" at bounding box center [444, 85] width 89 height 11
select select "IP"
click at [401, 80] on select "Automated Search Bad Parcel Complete Duplicate Parcel High Dollar Reporting In …" at bounding box center [444, 85] width 89 height 11
click at [477, 98] on input "Apply" at bounding box center [479, 99] width 18 height 10
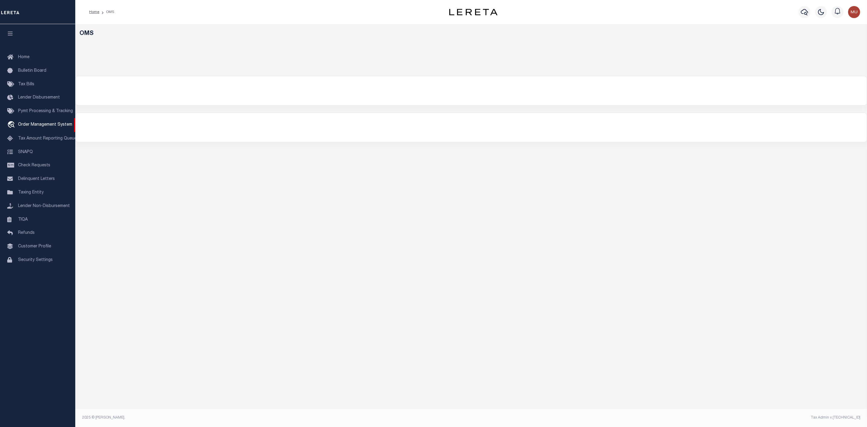
select select "200"
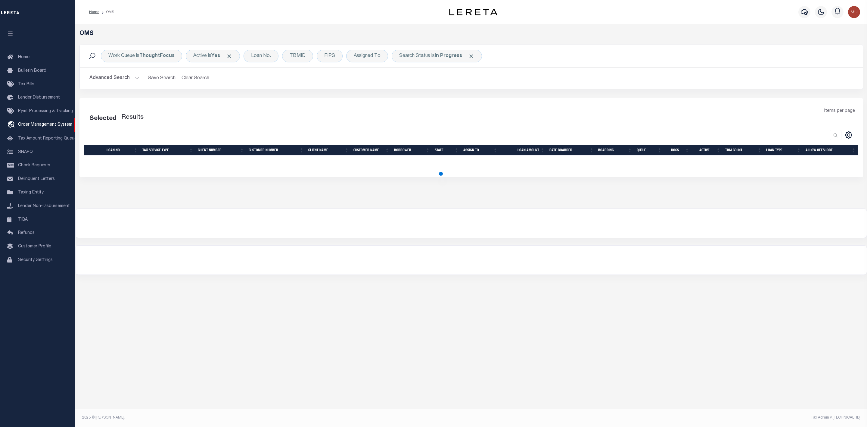
select select "200"
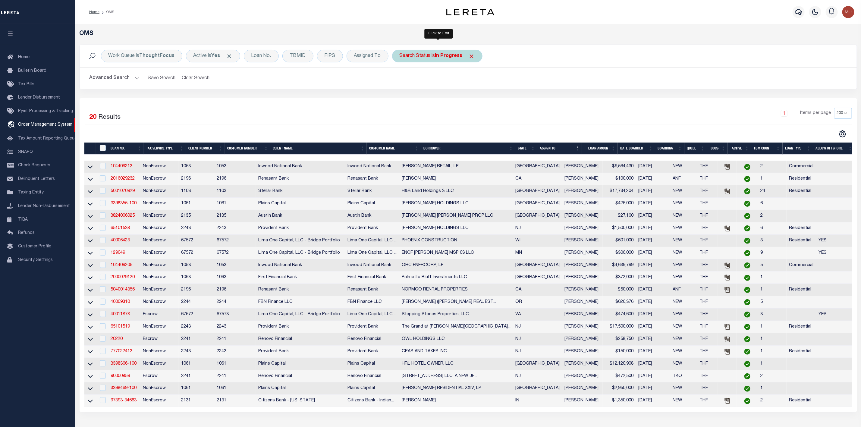
click at [453, 56] on b "In Progress" at bounding box center [448, 56] width 27 height 5
click at [439, 86] on select "Automated Search Bad Parcel Complete Duplicate Parcel High Dollar Reporting In …" at bounding box center [444, 85] width 89 height 11
select select "RD"
click at [401, 80] on select "Automated Search Bad Parcel Complete Duplicate Parcel High Dollar Reporting In …" at bounding box center [444, 85] width 89 height 11
click at [484, 100] on input "Apply" at bounding box center [479, 99] width 18 height 10
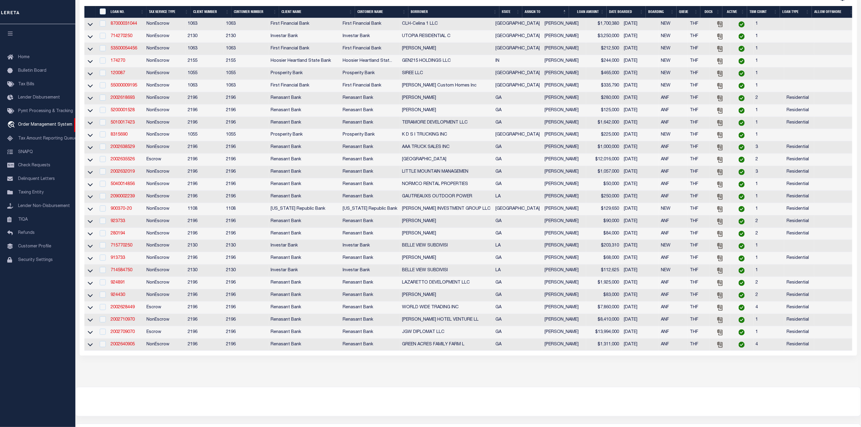
scroll to position [1, 0]
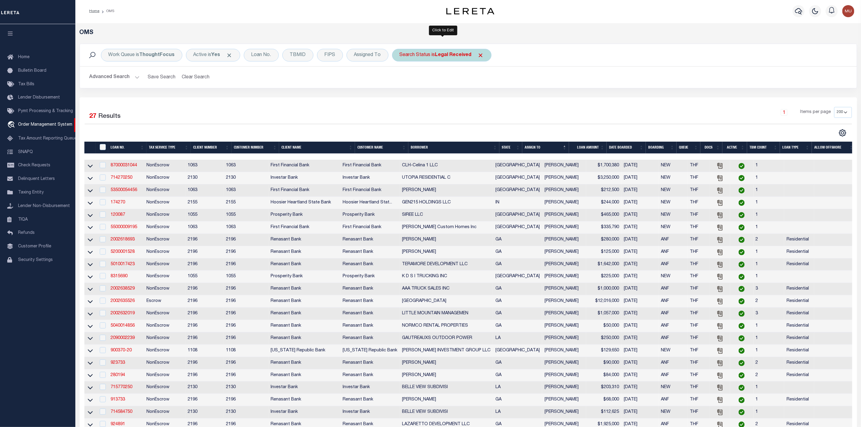
click at [460, 59] on div "Search Status is Legal Received" at bounding box center [441, 55] width 99 height 13
click at [450, 78] on div "Is Contains Automated Search Bad Parcel Complete Duplicate Parcel High Dollar R…" at bounding box center [444, 82] width 96 height 47
click at [437, 89] on select "Automated Search Bad Parcel Complete Duplicate Parcel High Dollar Reporting In …" at bounding box center [444, 84] width 89 height 11
select select "IP"
click at [401, 80] on select "Automated Search Bad Parcel Complete Duplicate Parcel High Dollar Reporting In …" at bounding box center [444, 84] width 89 height 11
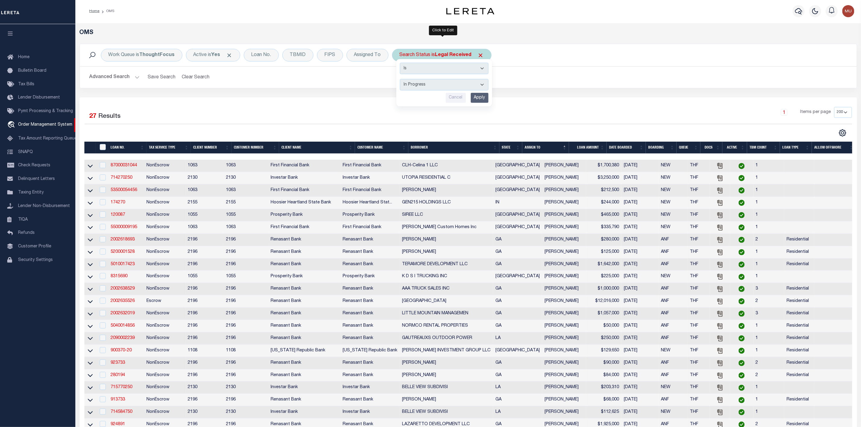
click at [483, 98] on input "Apply" at bounding box center [479, 98] width 18 height 10
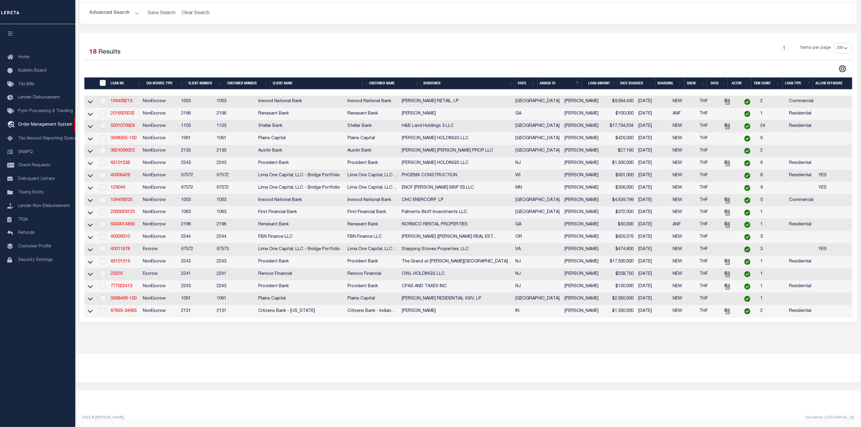
scroll to position [0, 0]
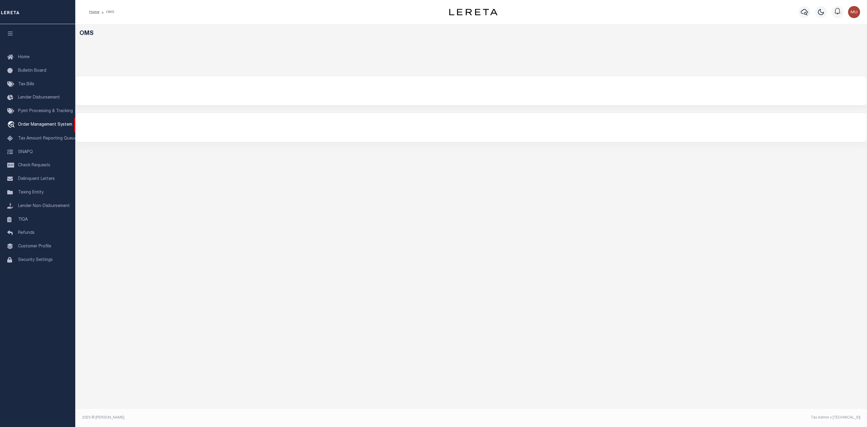
select select "200"
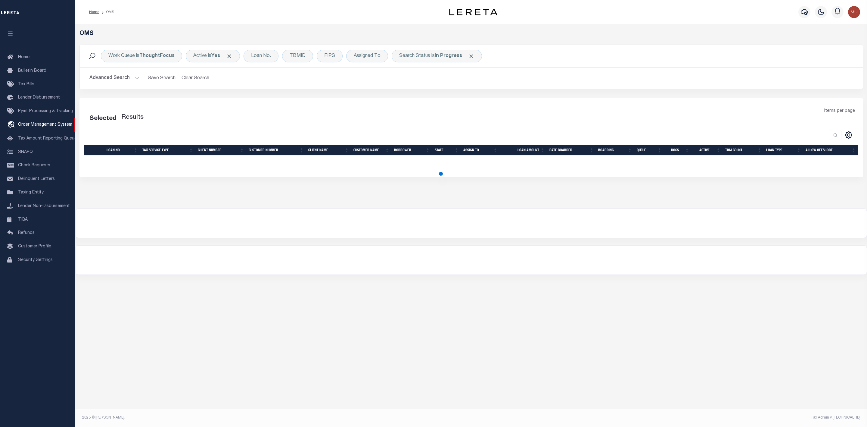
select select "200"
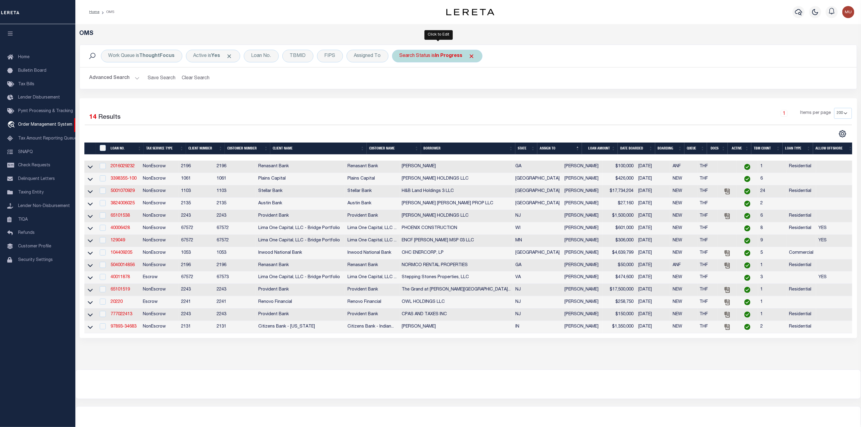
click at [432, 51] on div "Search Status is In Progress" at bounding box center [437, 56] width 90 height 13
click at [420, 83] on select "Automated Search Bad Parcel Complete Duplicate Parcel High Dollar Reporting In …" at bounding box center [444, 85] width 89 height 11
select select "RD"
click at [401, 80] on select "Automated Search Bad Parcel Complete Duplicate Parcel High Dollar Reporting In …" at bounding box center [444, 85] width 89 height 11
click at [485, 103] on input "Apply" at bounding box center [479, 99] width 18 height 10
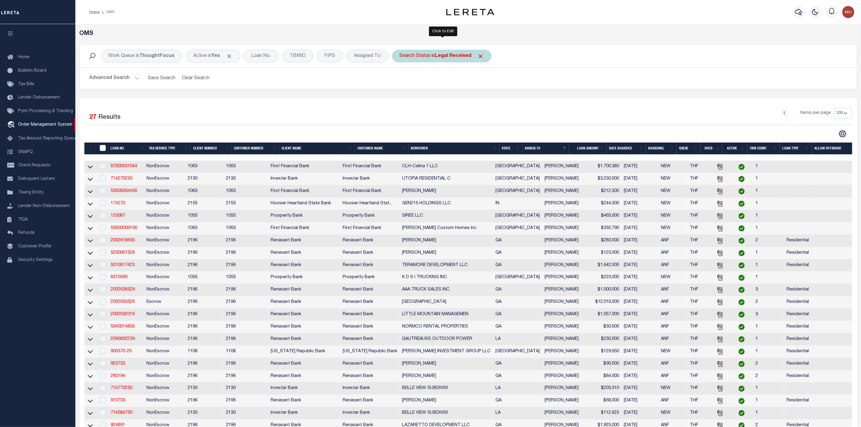
click at [435, 60] on div "Search Status is Legal Received" at bounding box center [441, 56] width 99 height 13
click at [427, 87] on select "Automated Search Bad Parcel Complete Duplicate Parcel High Dollar Reporting In …" at bounding box center [444, 85] width 89 height 11
select select "IP"
click at [401, 80] on select "Automated Search Bad Parcel Complete Duplicate Parcel High Dollar Reporting In …" at bounding box center [444, 85] width 89 height 11
click at [472, 99] on input "Apply" at bounding box center [479, 99] width 18 height 10
